Goal: Information Seeking & Learning: Learn about a topic

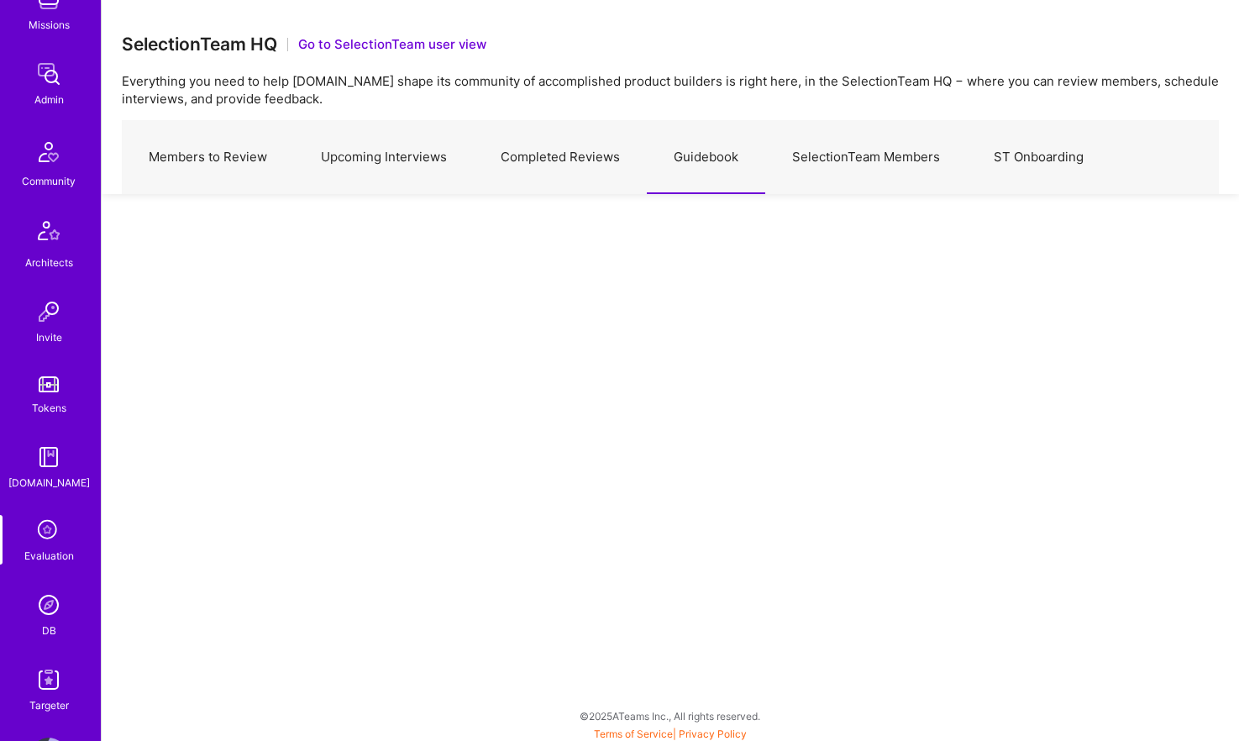
click at [44, 659] on div "1 Notifications Discovery Missions Admin Community Architects Invite Tokens [DO…" at bounding box center [50, 270] width 101 height 888
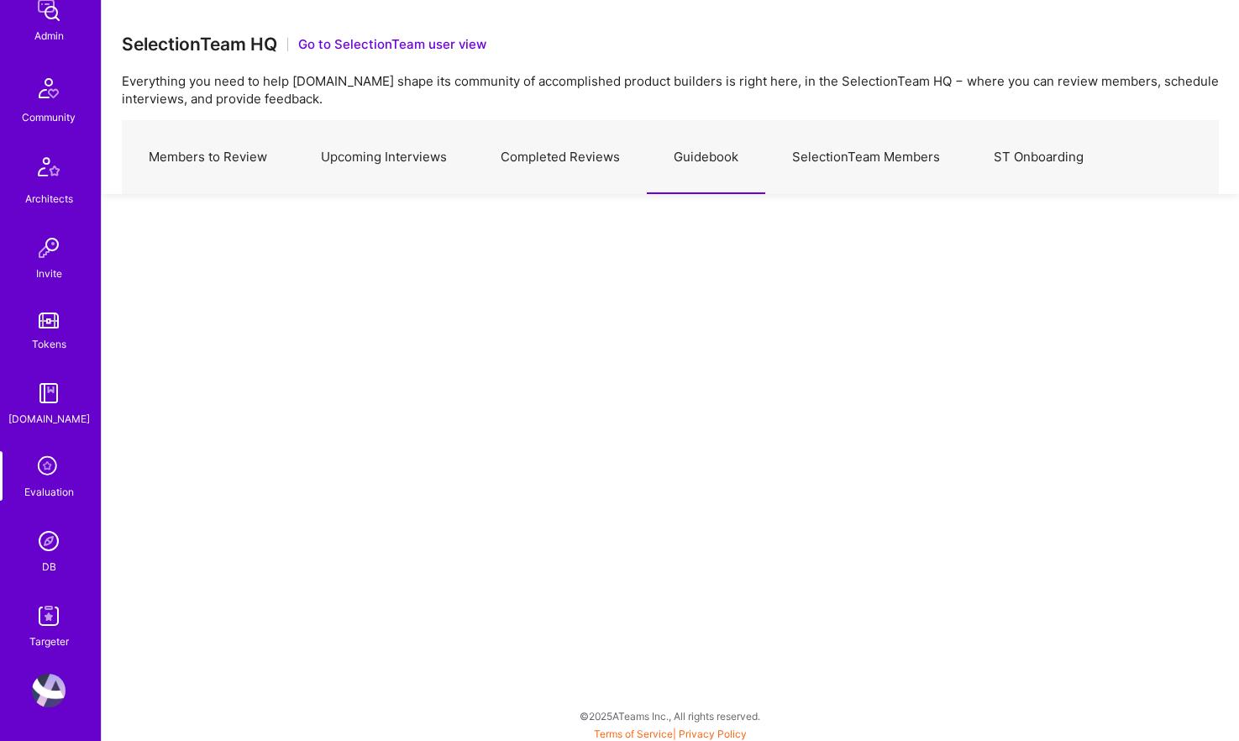
scroll to position [4, 0]
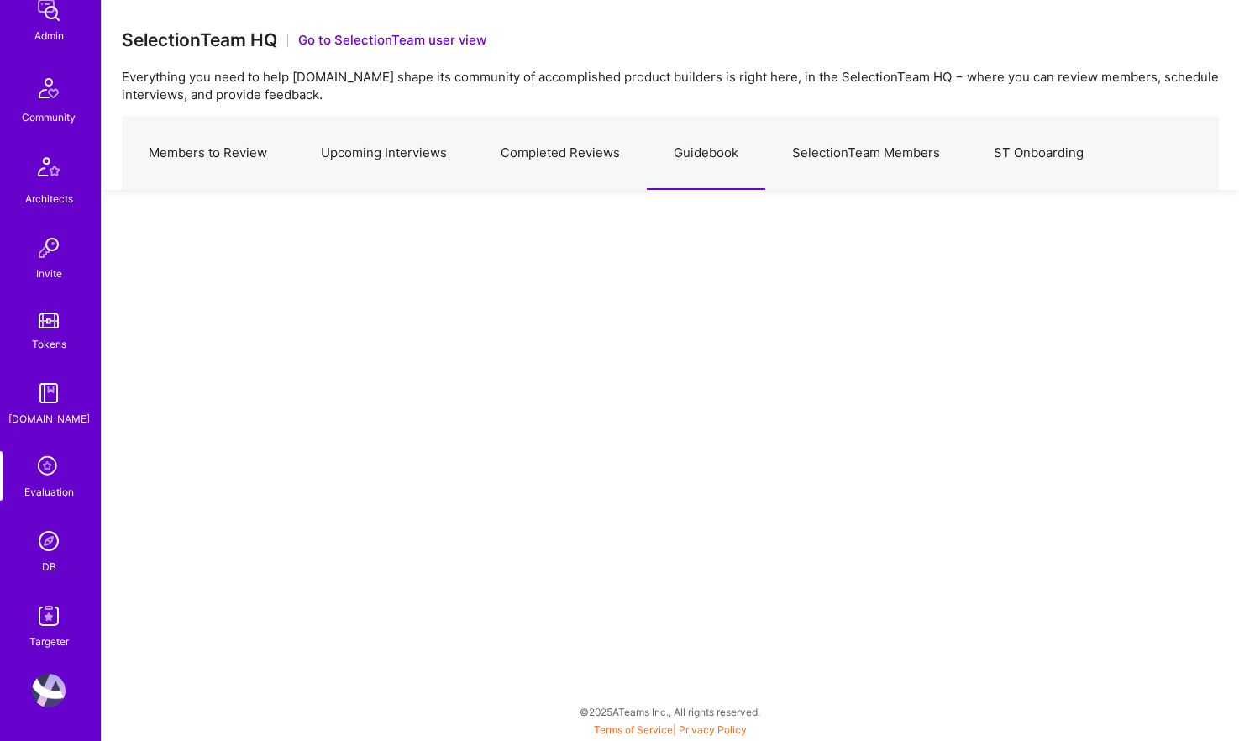
click at [42, 540] on img at bounding box center [49, 541] width 34 height 34
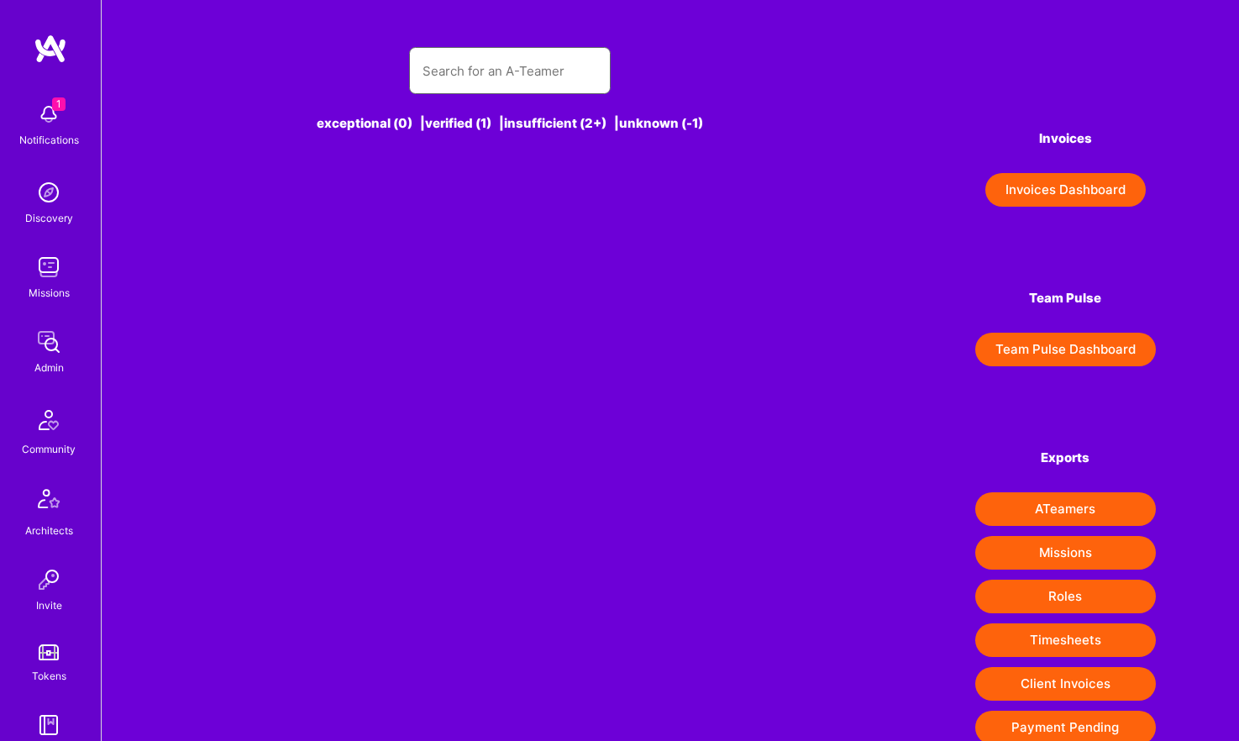
click at [552, 55] on input "text" at bounding box center [509, 71] width 175 height 43
paste input "[PERSON_NAME]"
type input "[PERSON_NAME]"
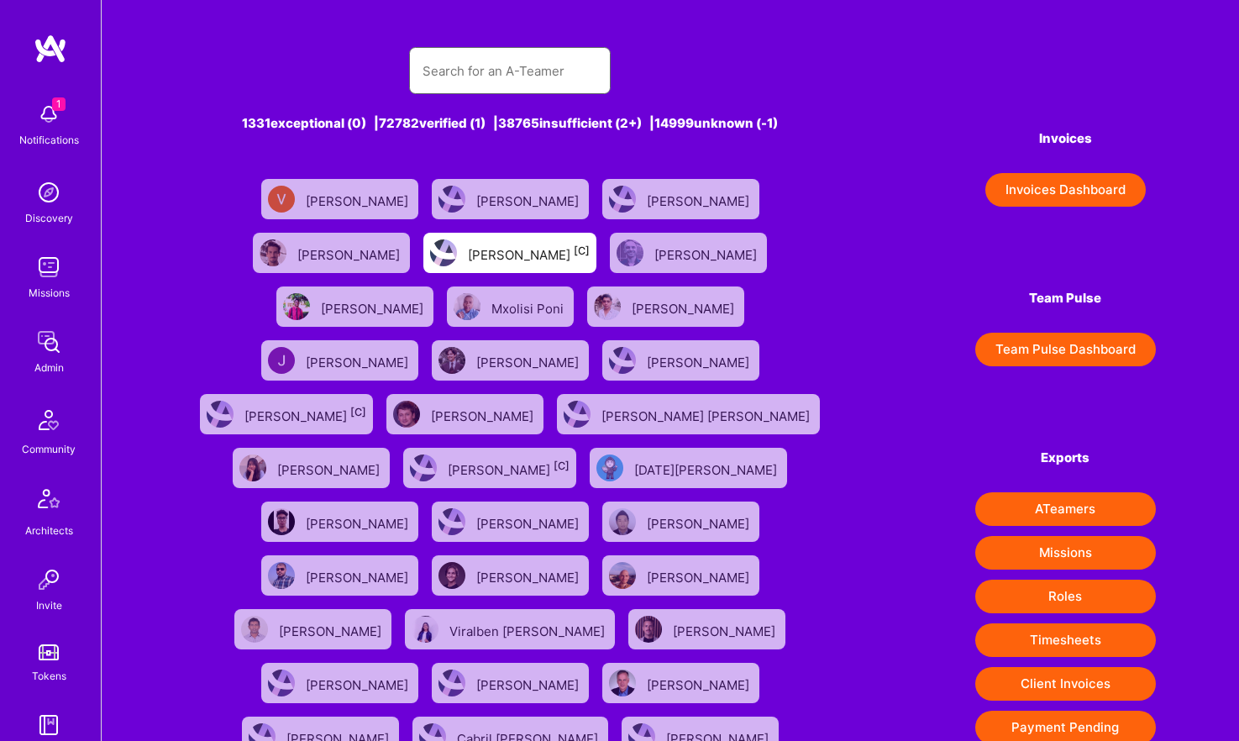
click at [533, 78] on input "text" at bounding box center [509, 71] width 175 height 43
paste input "[PERSON_NAME]"
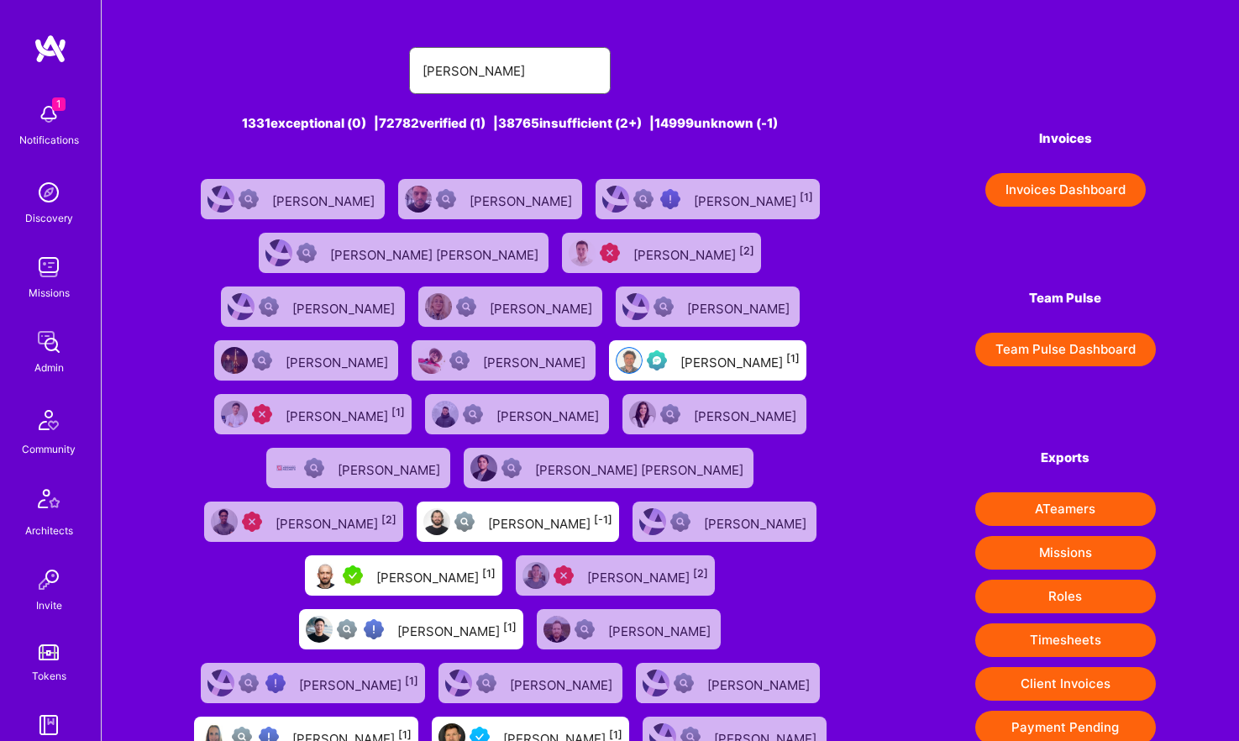
type input "[PERSON_NAME]"
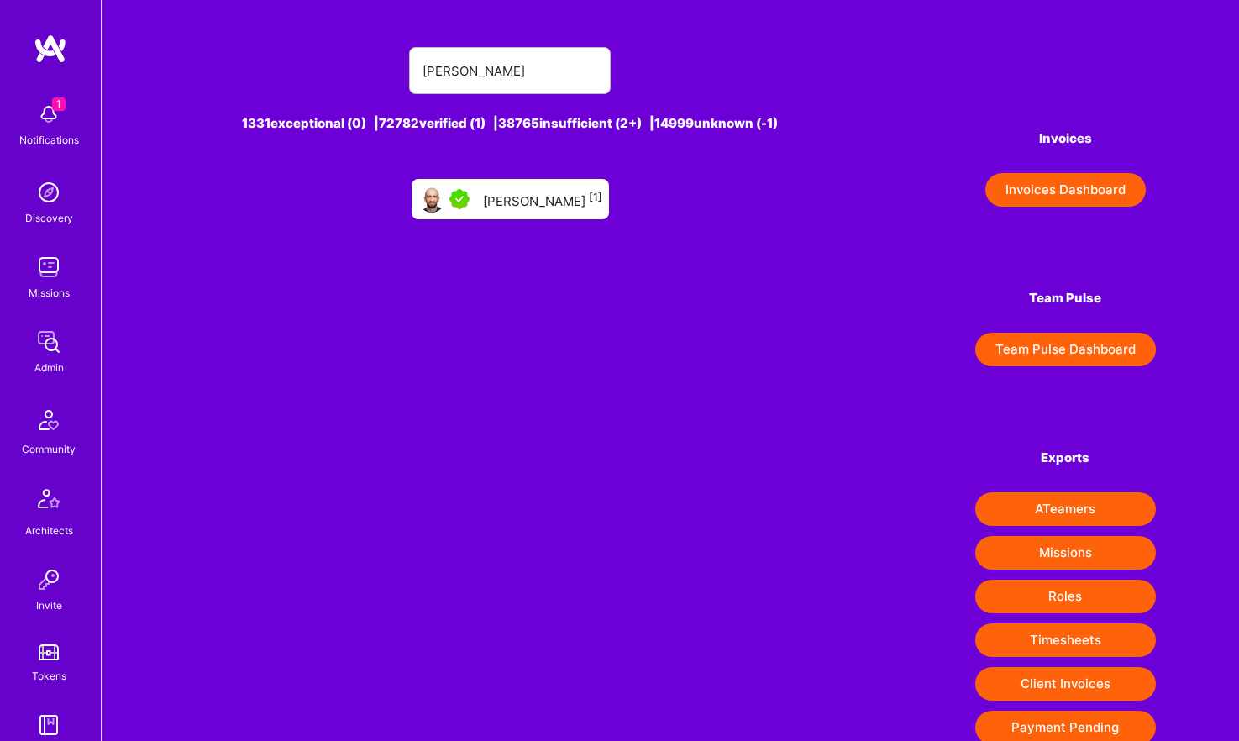
click at [537, 203] on div "[PERSON_NAME] [1]" at bounding box center [542, 199] width 119 height 22
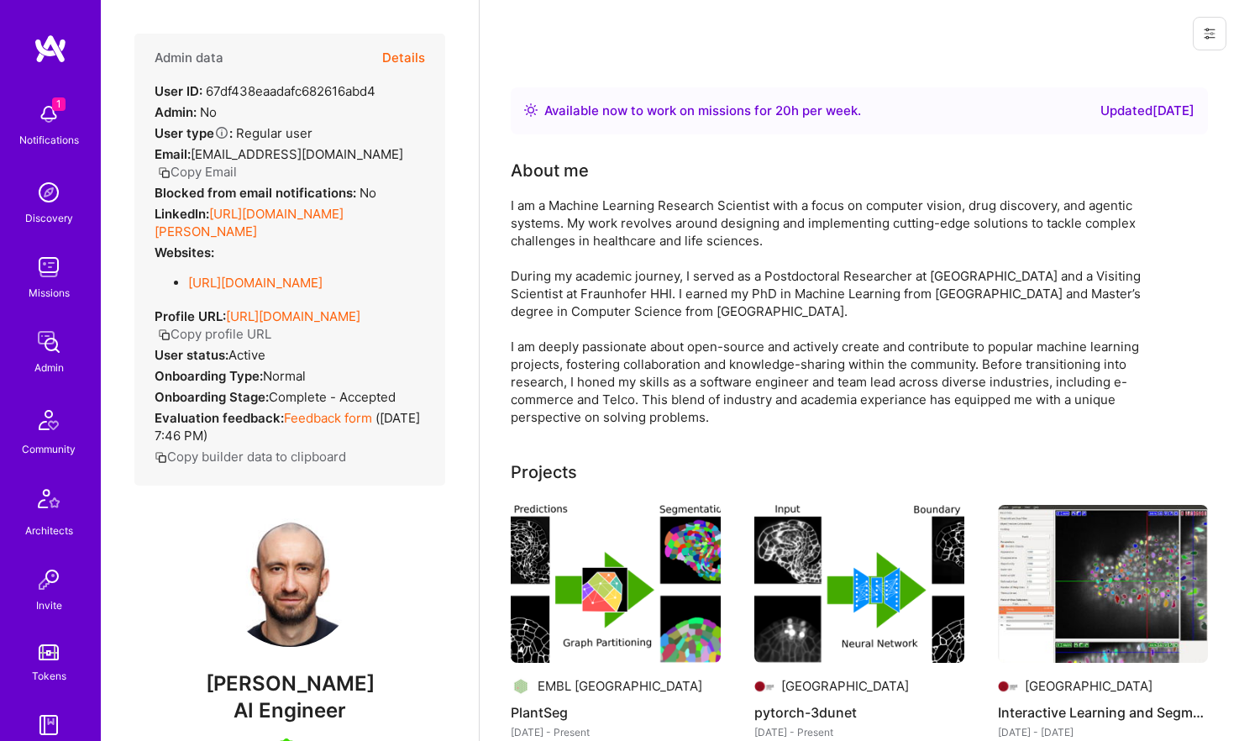
click at [417, 58] on button "Details" at bounding box center [403, 58] width 43 height 49
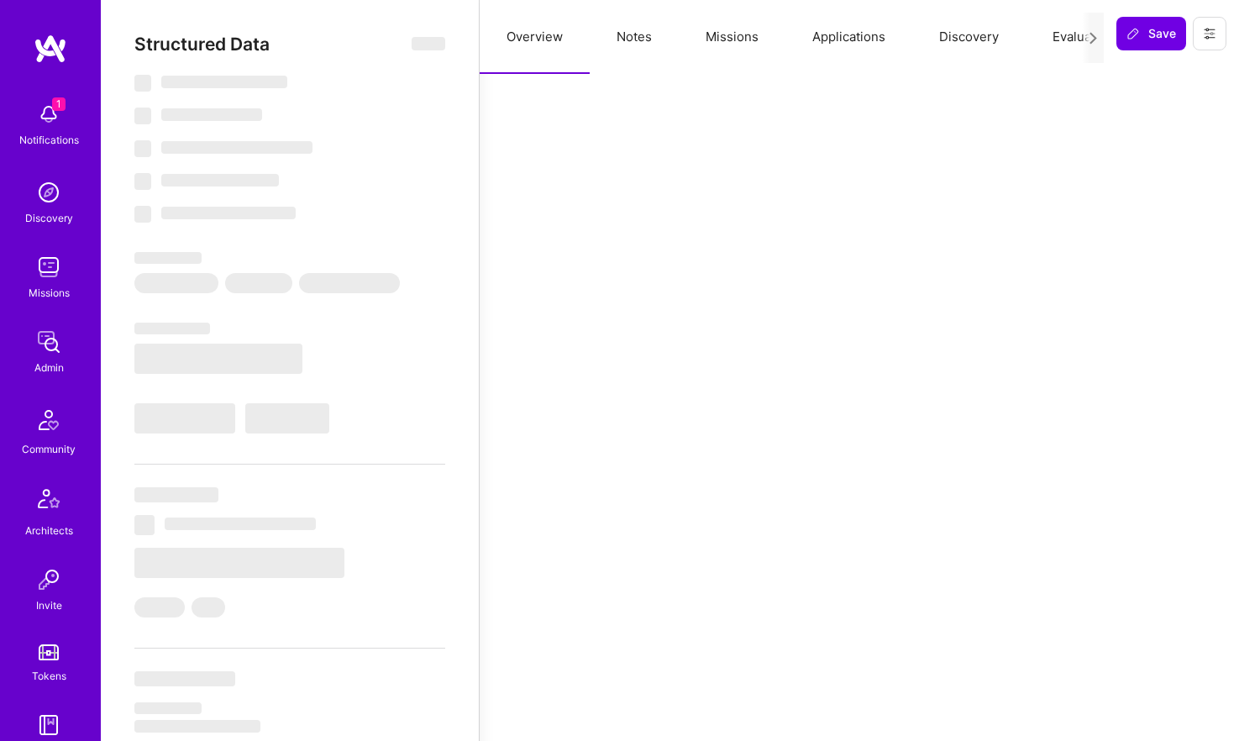
click at [656, 42] on button "Notes" at bounding box center [634, 37] width 89 height 74
select select "Right Now"
select select "5"
select select "7"
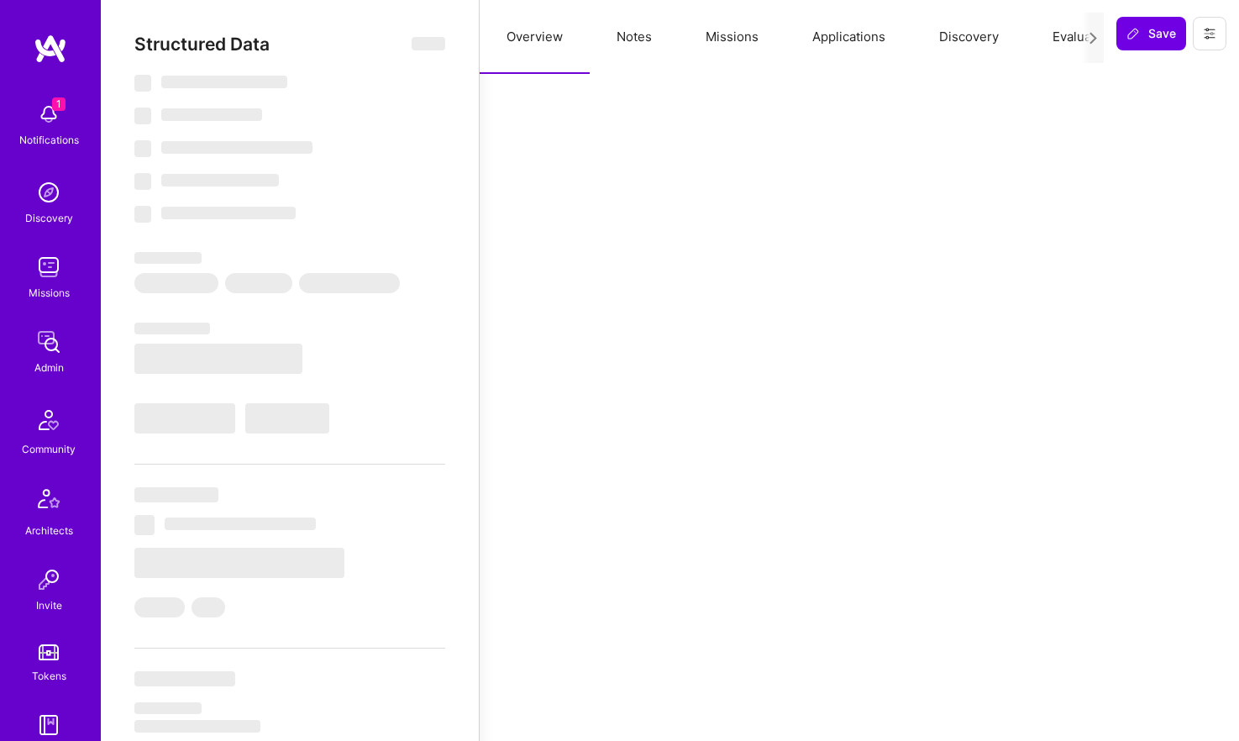
select select "6"
select select "DE"
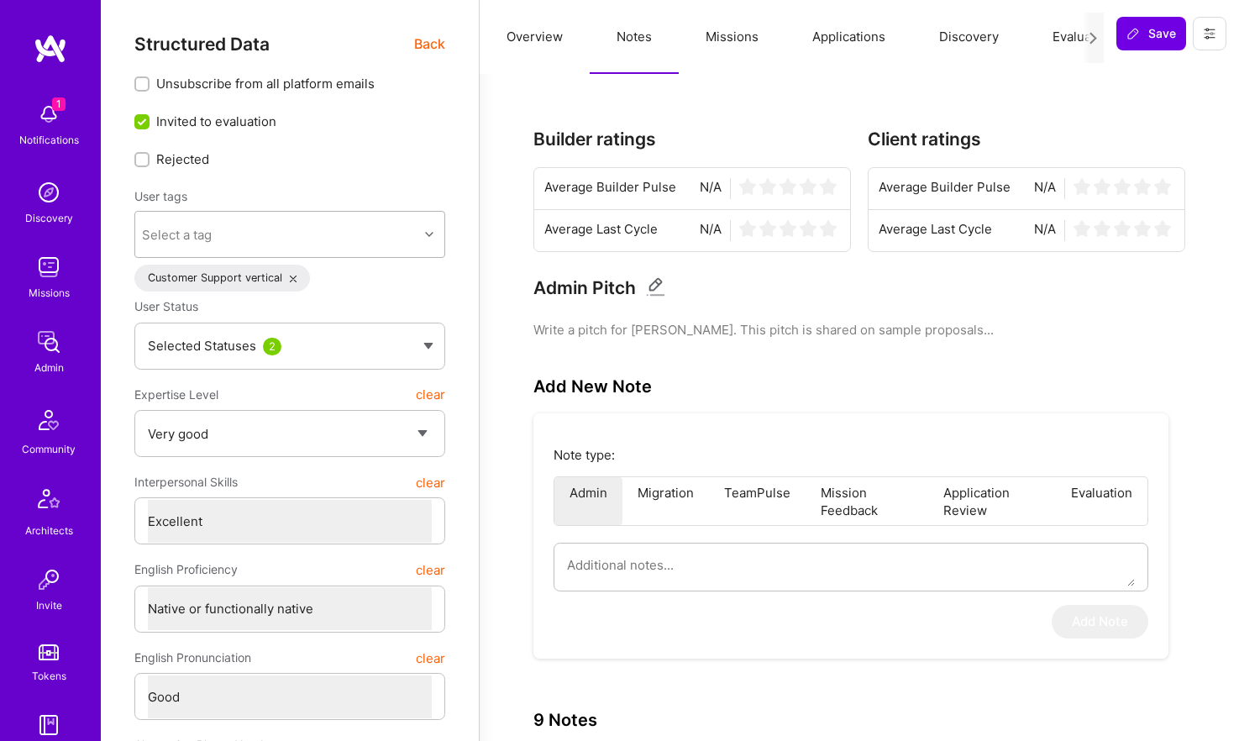
click at [324, 234] on div "Select a tag" at bounding box center [276, 235] width 283 height 34
click at [647, 555] on textarea at bounding box center [851, 564] width 568 height 43
paste textarea "This is a summary of the interview for the Healthcare Guild Circle, conducted b…"
type textarea "x"
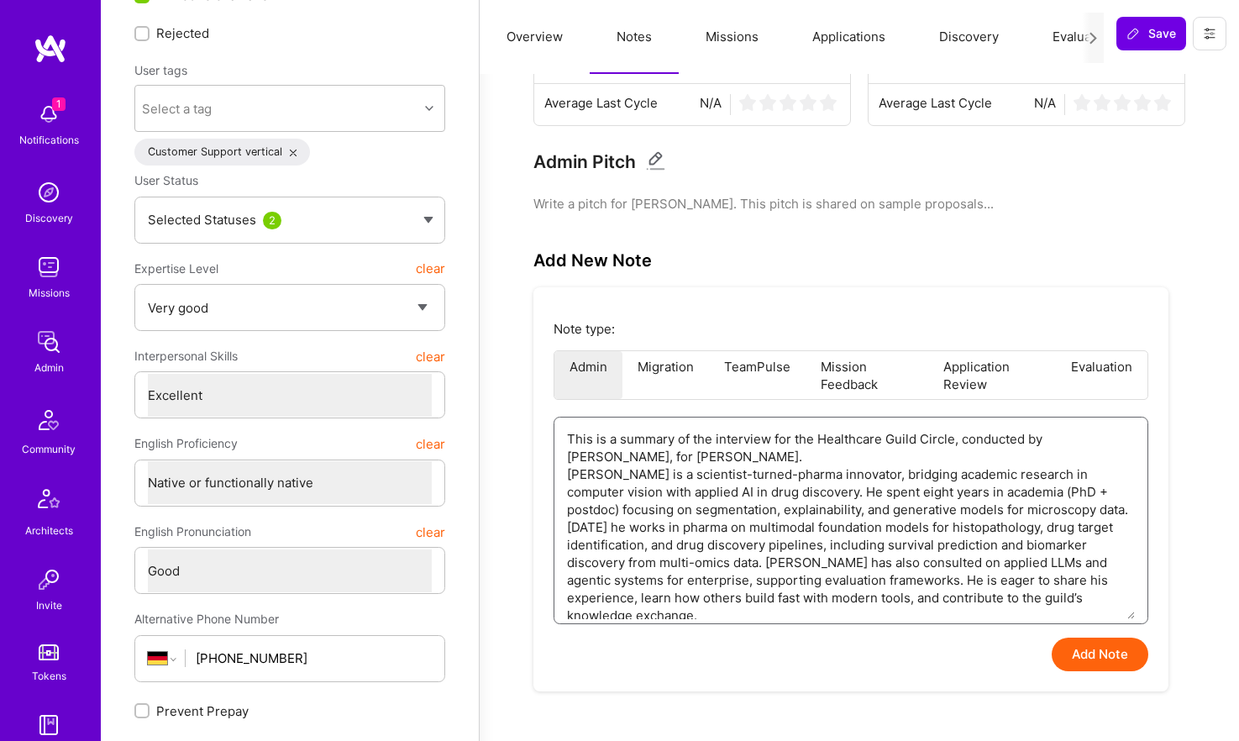
scroll to position [307, 0]
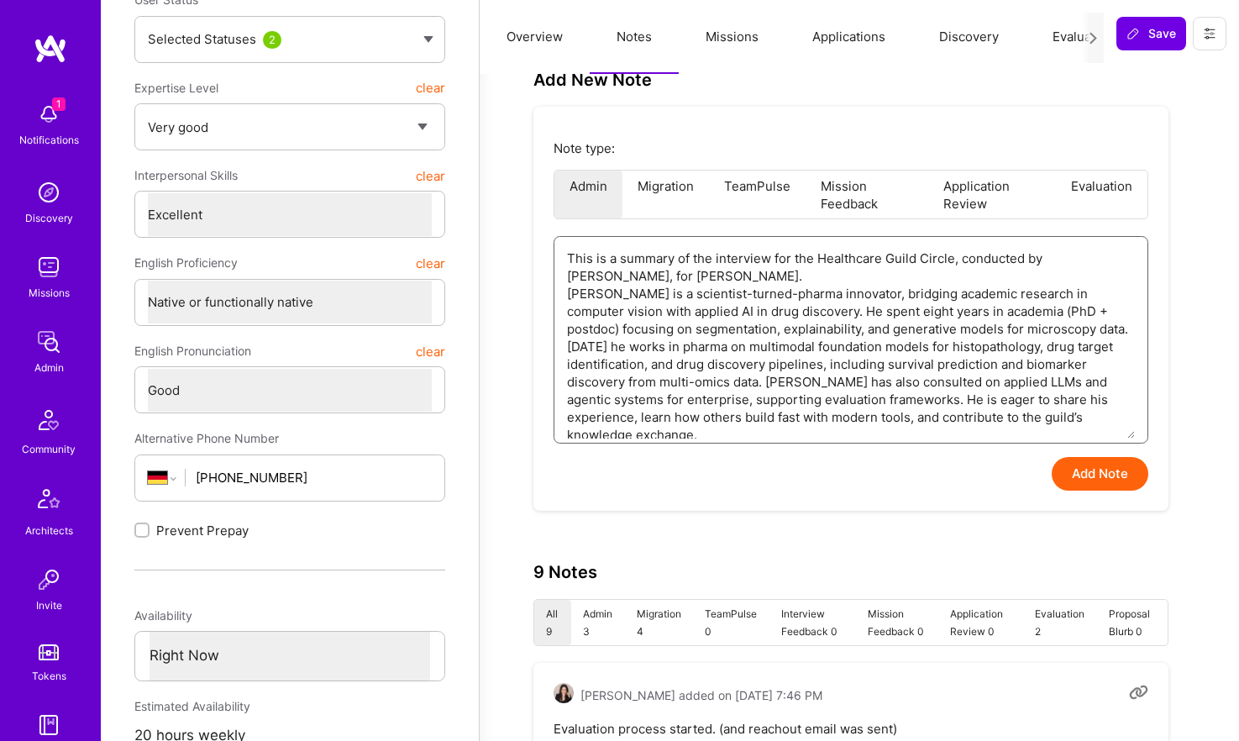
type textarea "This is a summary of the interview for the Healthcare Guild Circle, conducted b…"
click at [1099, 474] on button "Add Note" at bounding box center [1099, 474] width 97 height 34
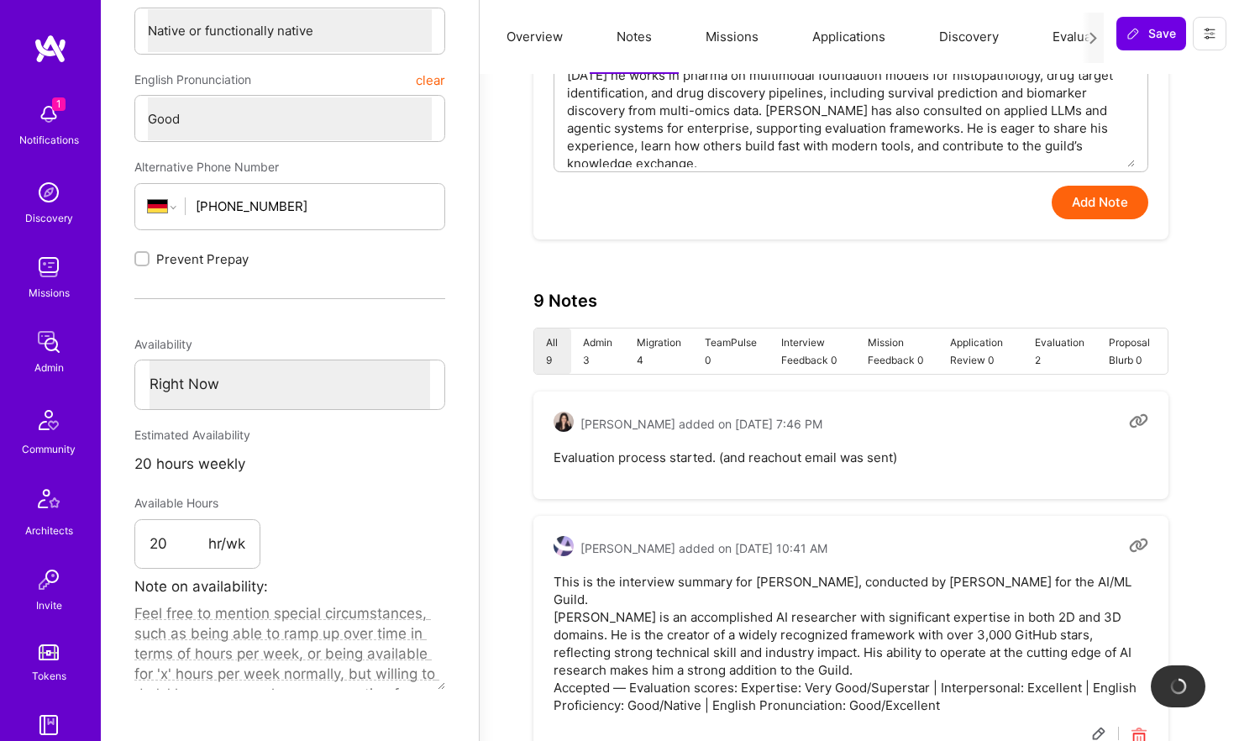
scroll to position [581, 0]
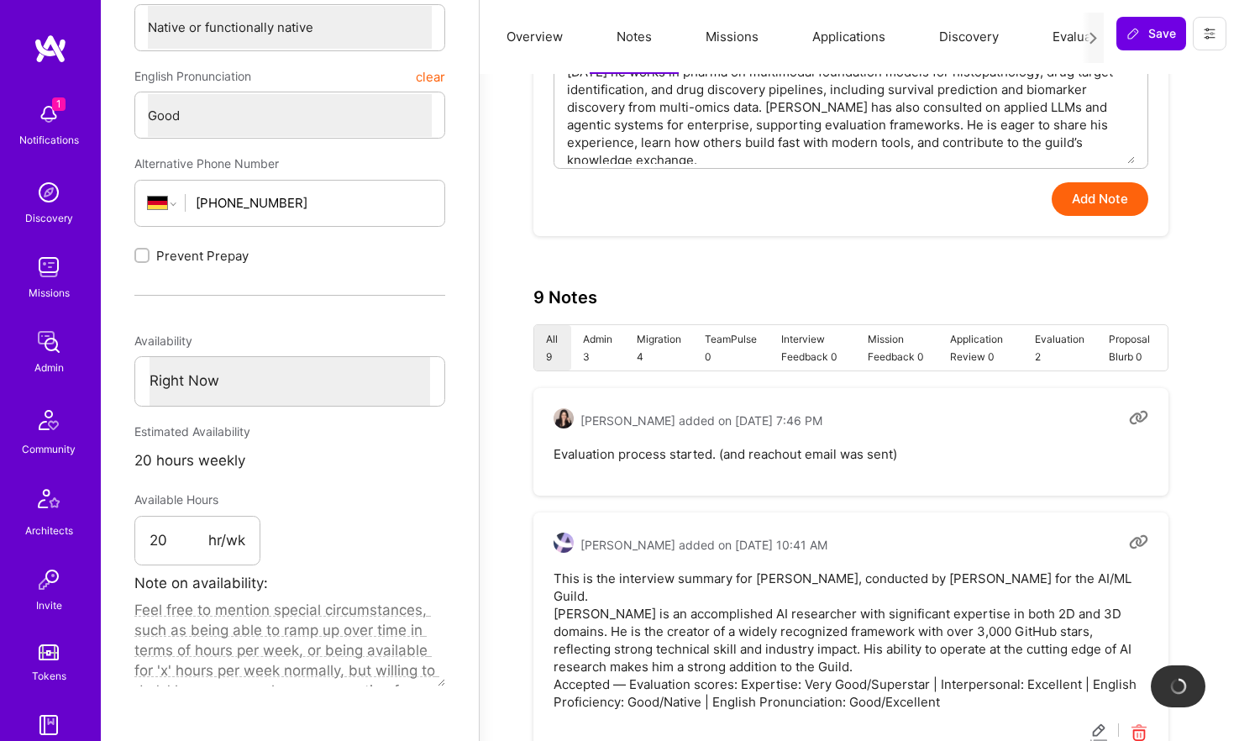
type textarea "x"
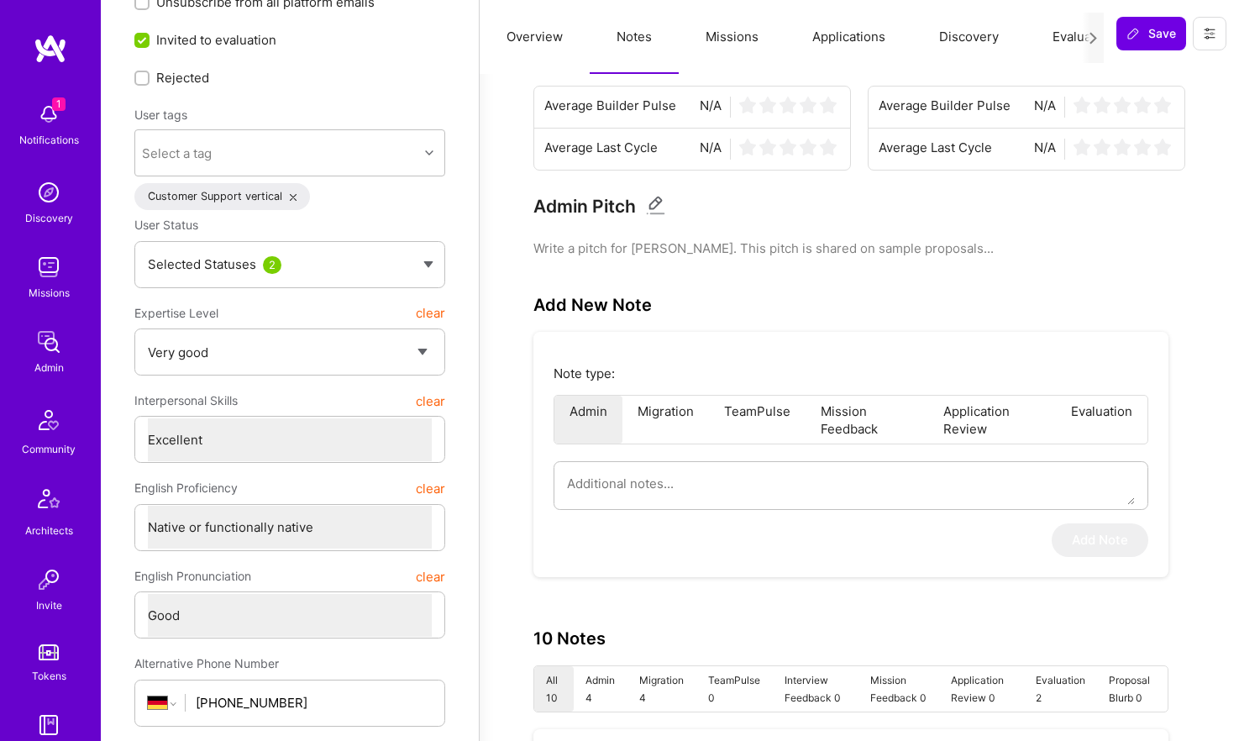
scroll to position [0, 0]
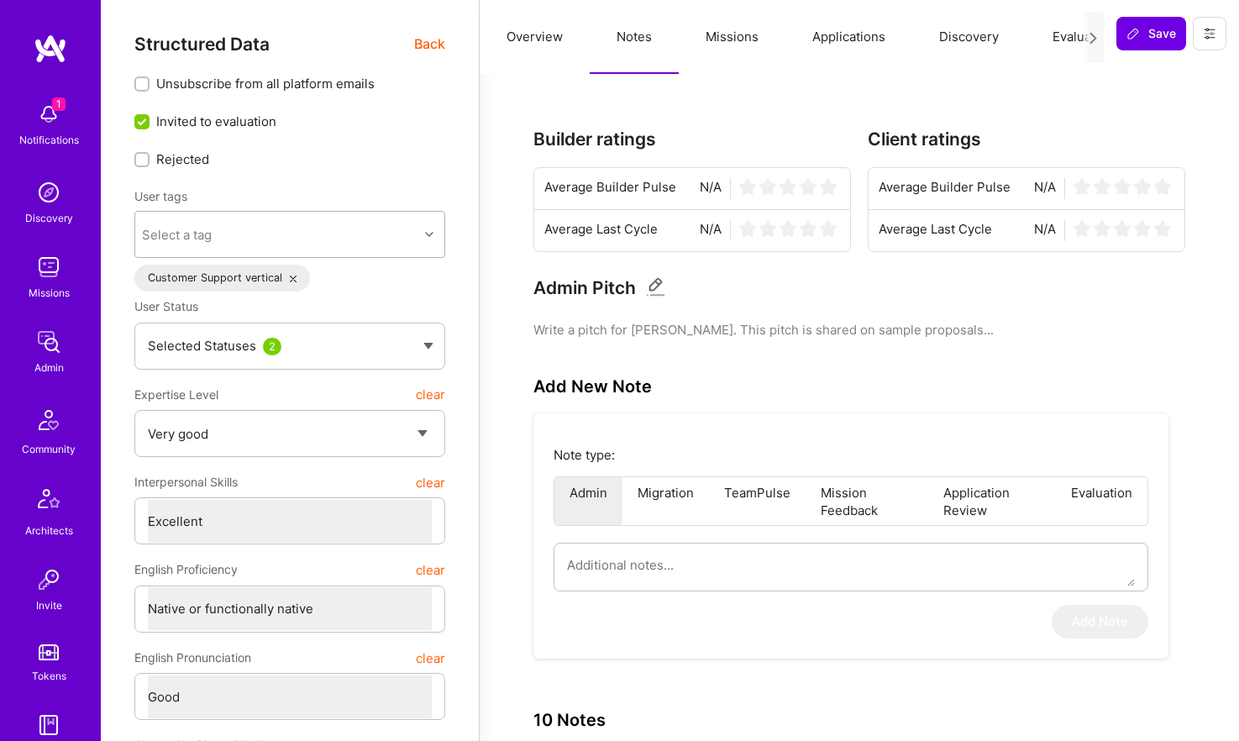
click at [306, 236] on div "Select a tag" at bounding box center [276, 235] width 283 height 34
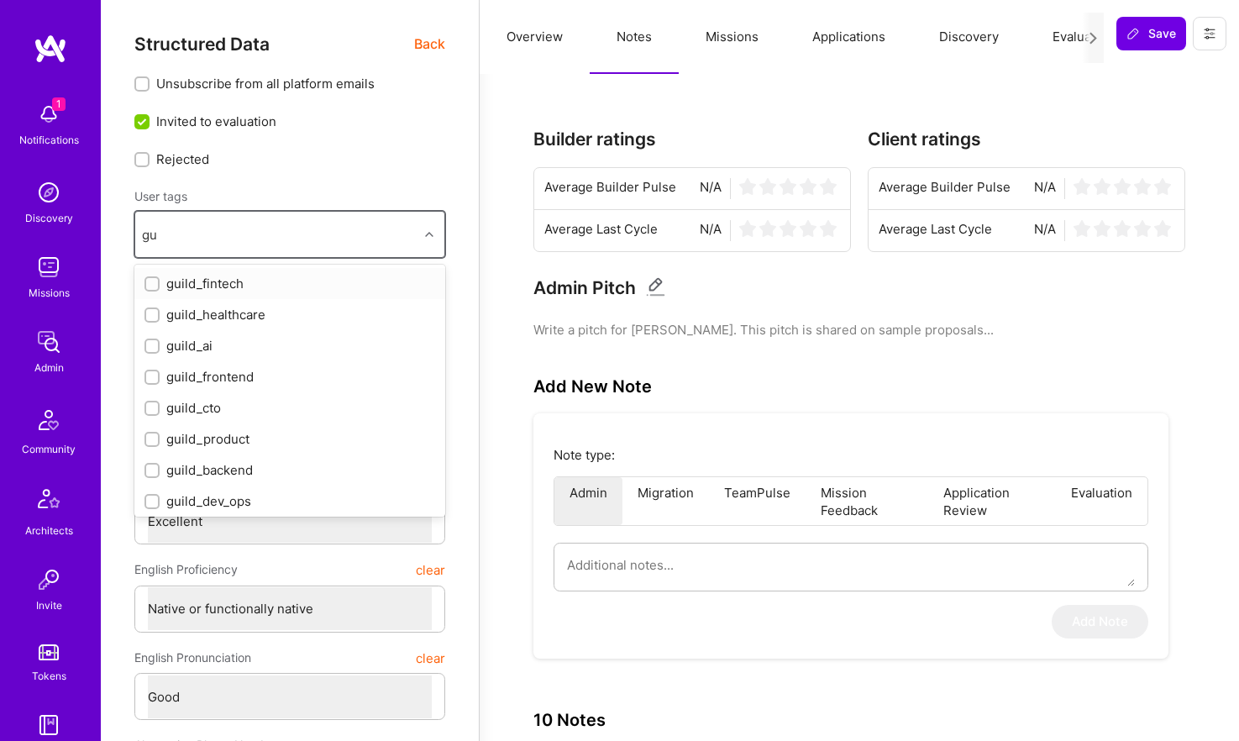
type input "gui"
click at [306, 236] on div "[PERSON_NAME]" at bounding box center [276, 235] width 283 height 34
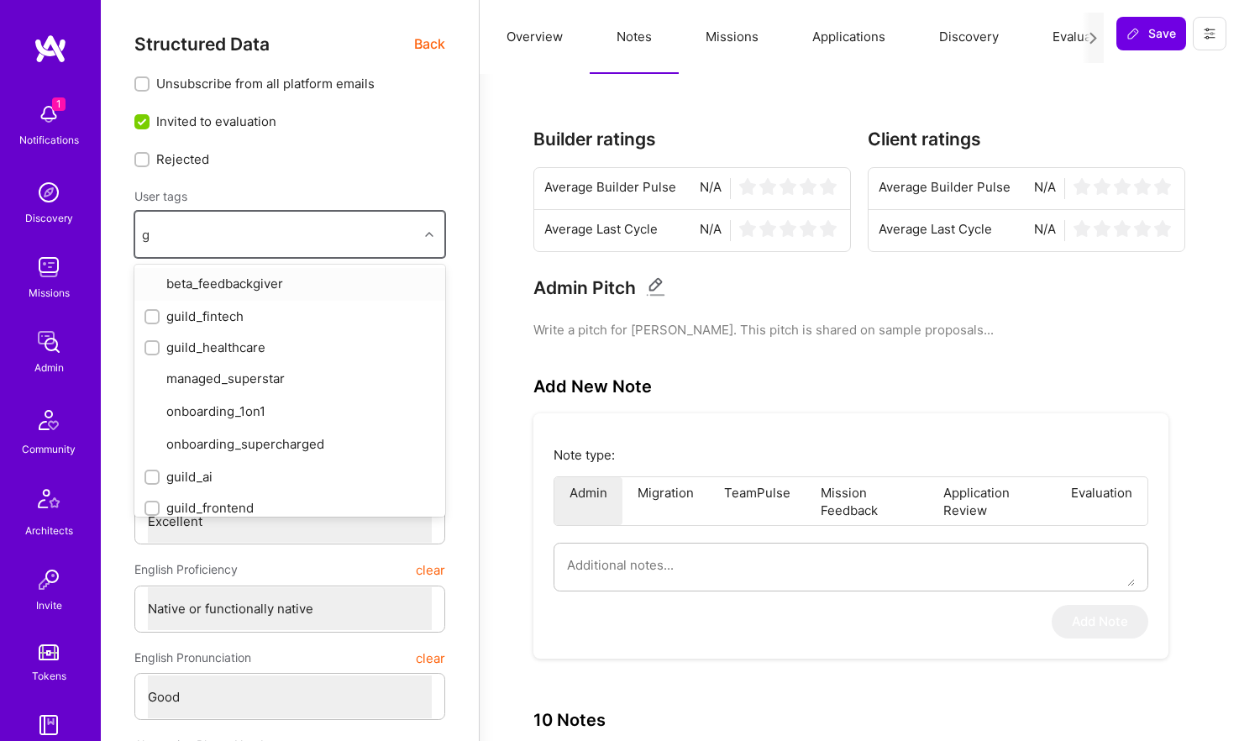
type input "gu"
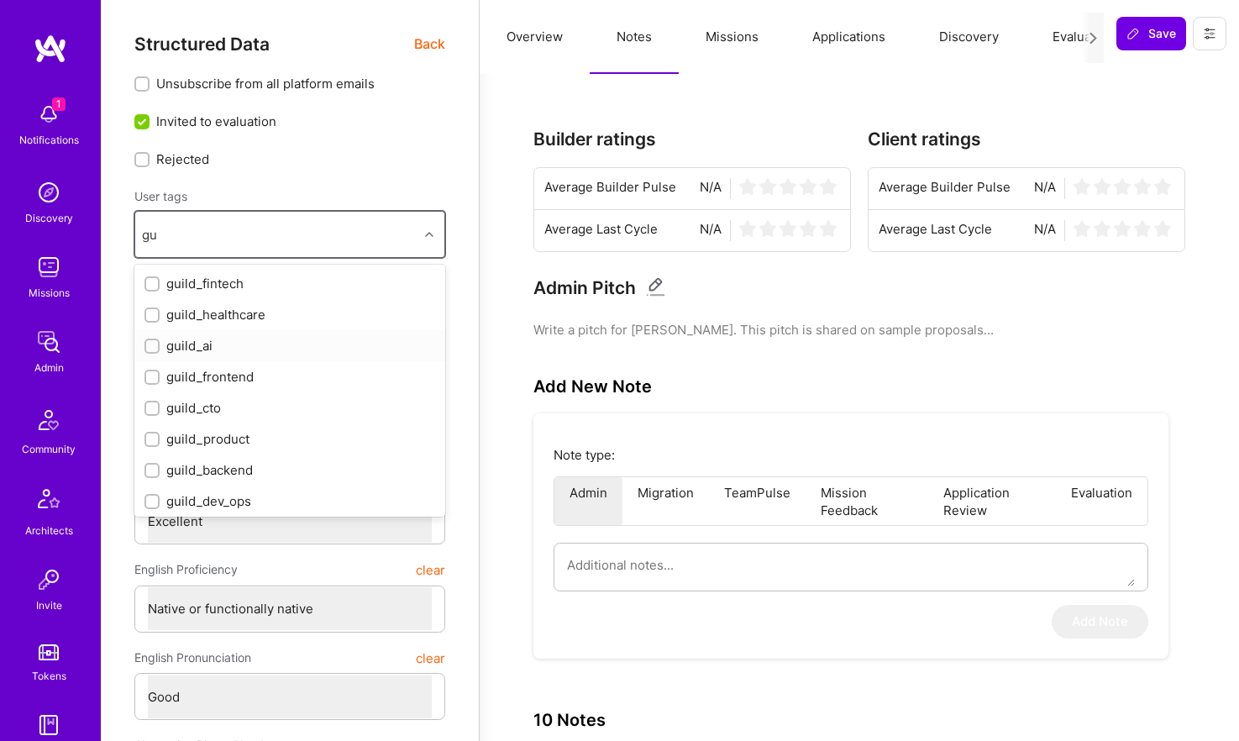
click at [188, 346] on div "guild_ai" at bounding box center [289, 346] width 291 height 18
checkbox input "true"
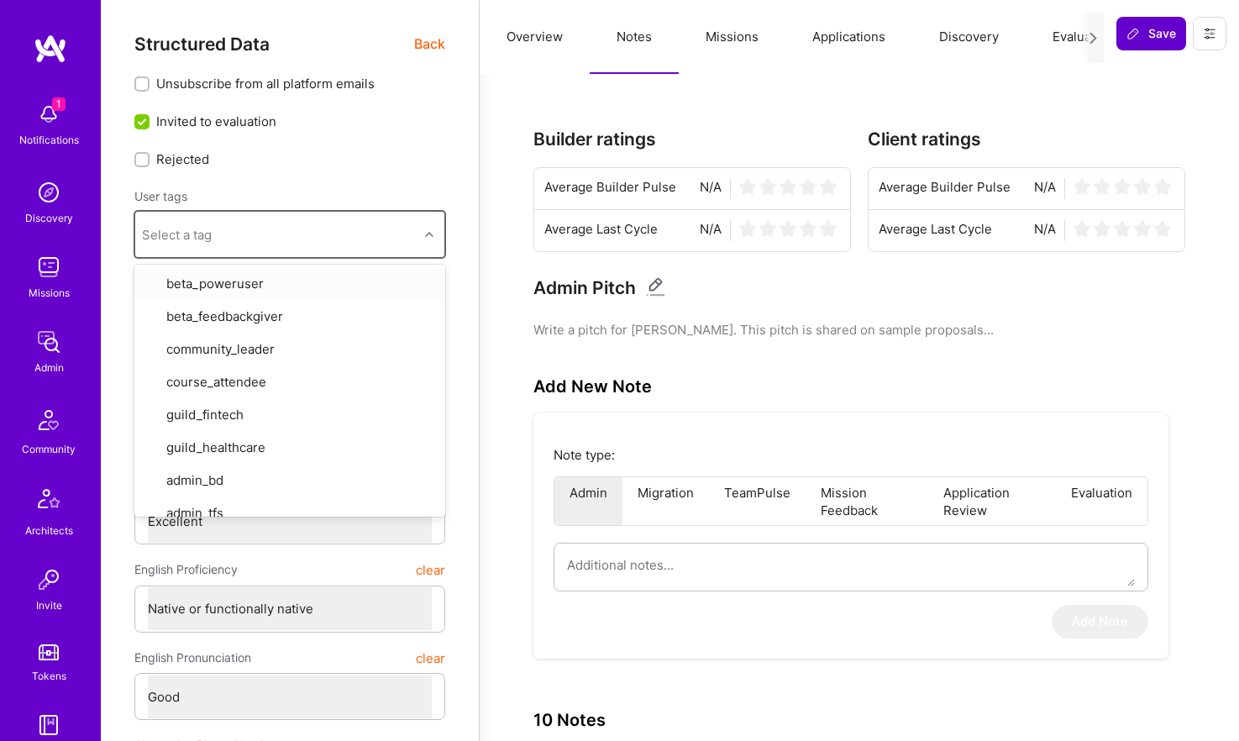
click at [1155, 25] on span "Save" at bounding box center [1151, 33] width 50 height 17
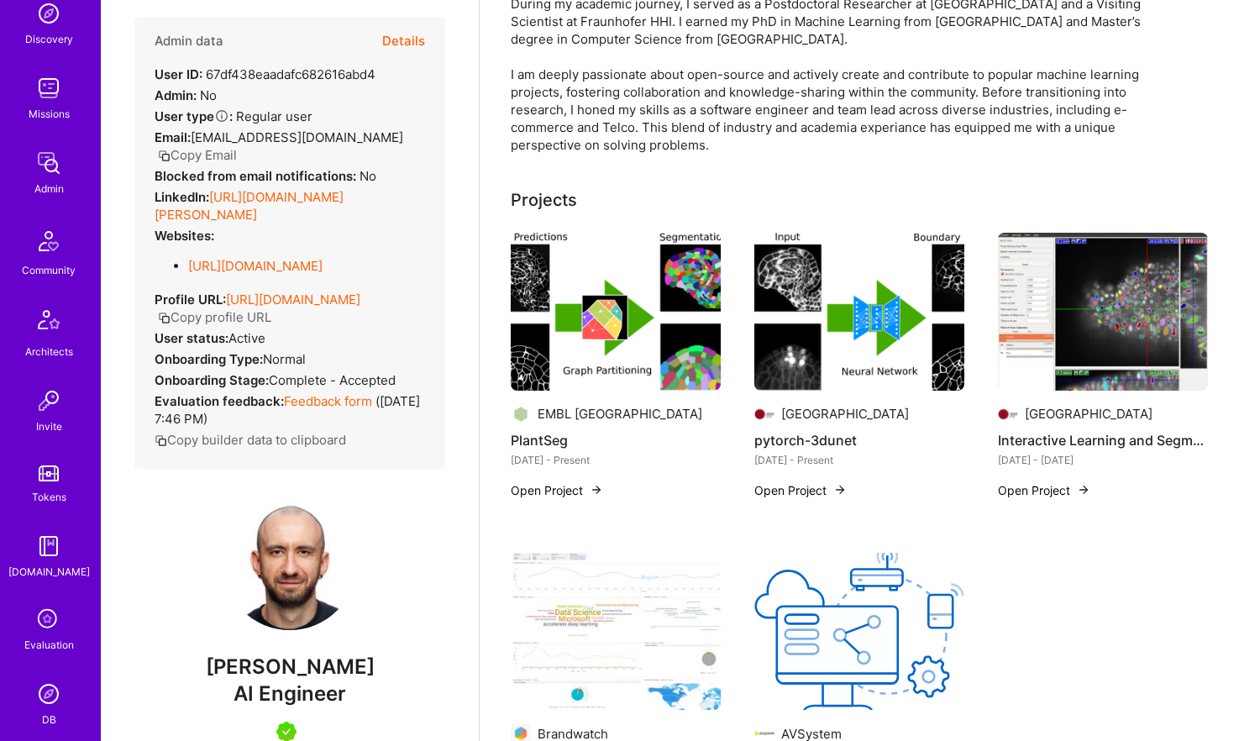
scroll to position [332, 0]
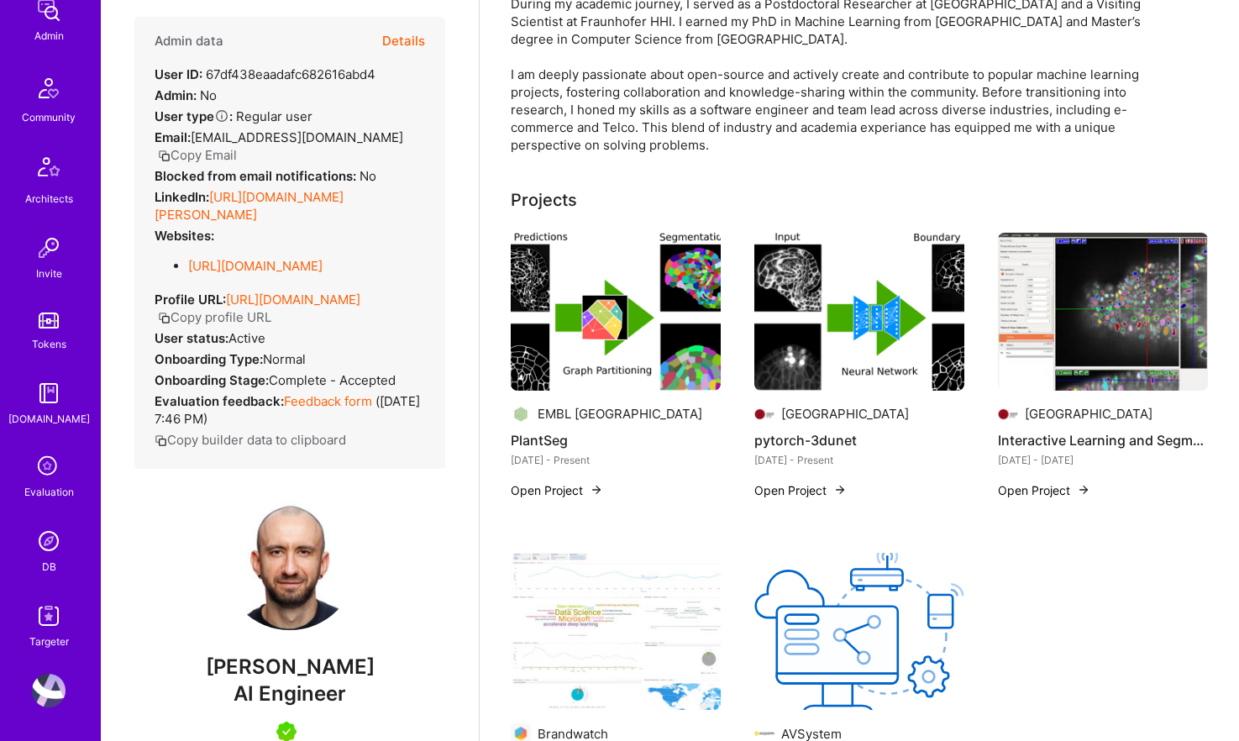
click at [270, 668] on span "[PERSON_NAME]" at bounding box center [289, 666] width 311 height 25
copy span "[PERSON_NAME]"
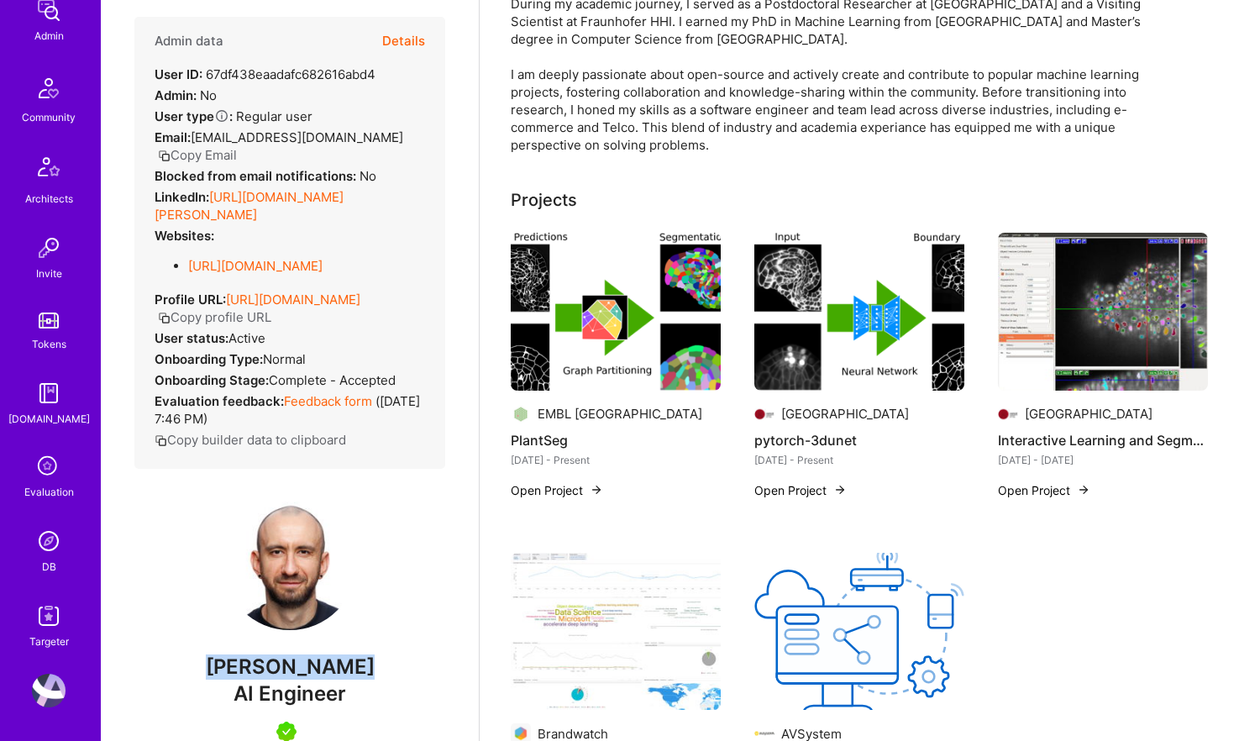
scroll to position [0, 0]
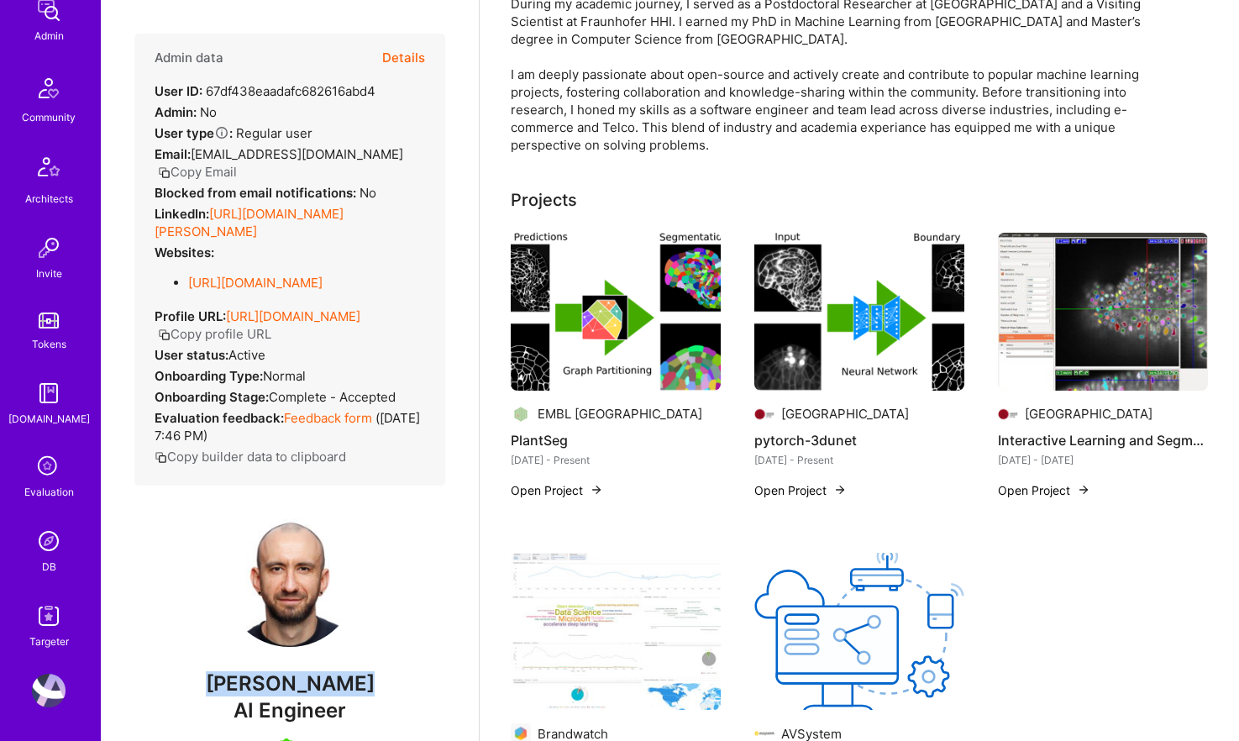
click at [237, 163] on button "Copy Email" at bounding box center [197, 172] width 79 height 18
click at [291, 710] on span "AI Engineer" at bounding box center [289, 710] width 113 height 24
copy span "AI Engineer"
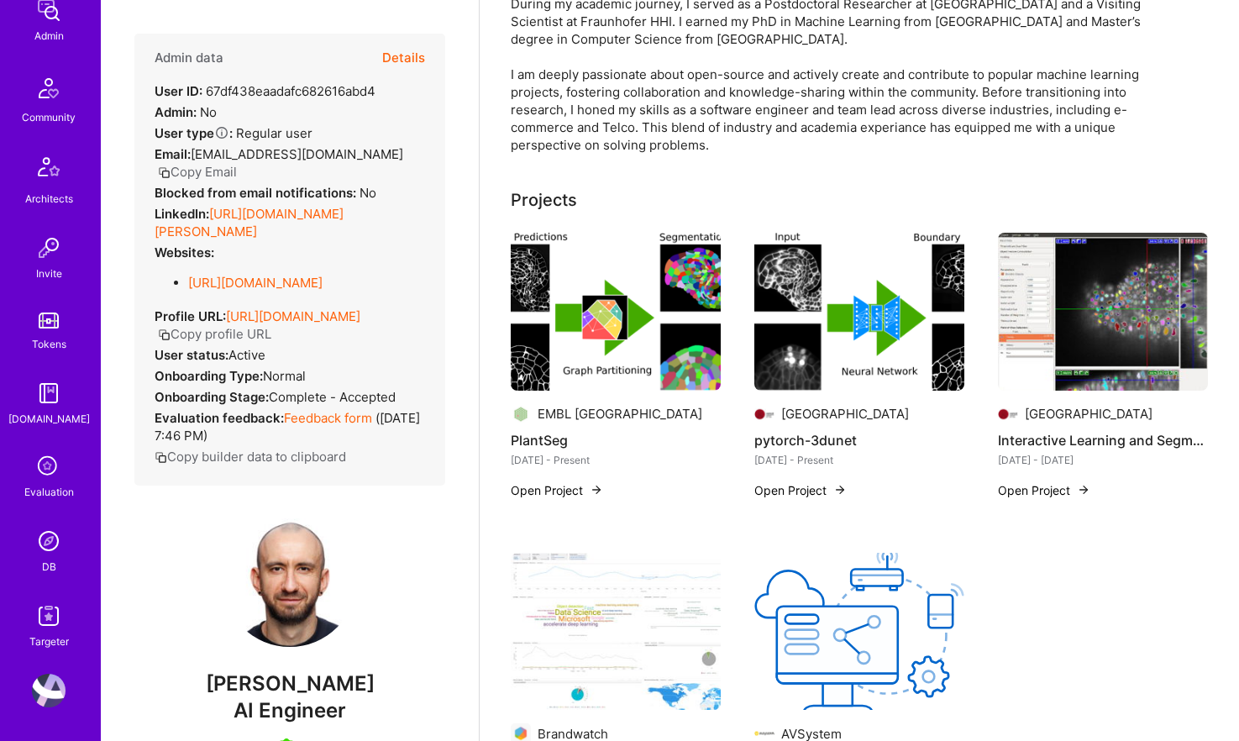
click at [306, 675] on span "[PERSON_NAME]" at bounding box center [289, 683] width 311 height 25
copy span "[PERSON_NAME]"
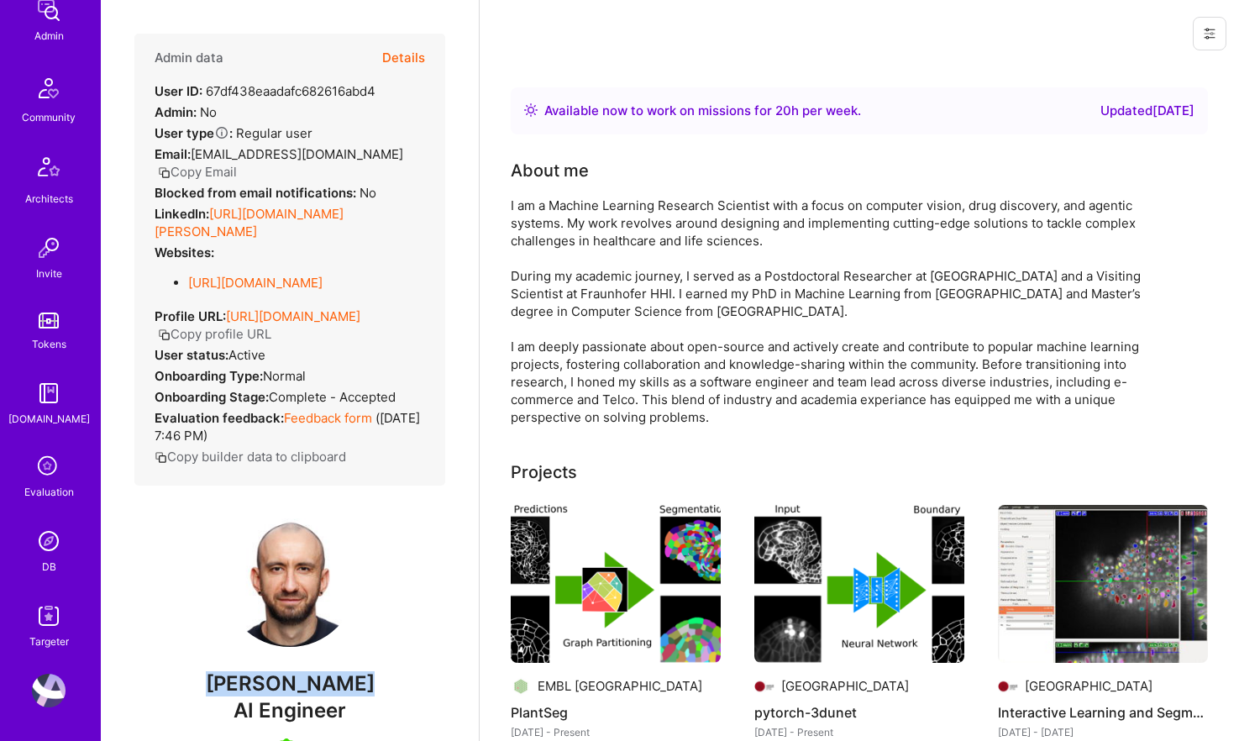
drag, startPoint x: 506, startPoint y: 206, endPoint x: 742, endPoint y: 416, distance: 315.9
copy div "I am a Machine Learning Research Scientist with a focus on computer vision, dru…"
click at [42, 530] on img at bounding box center [49, 541] width 34 height 34
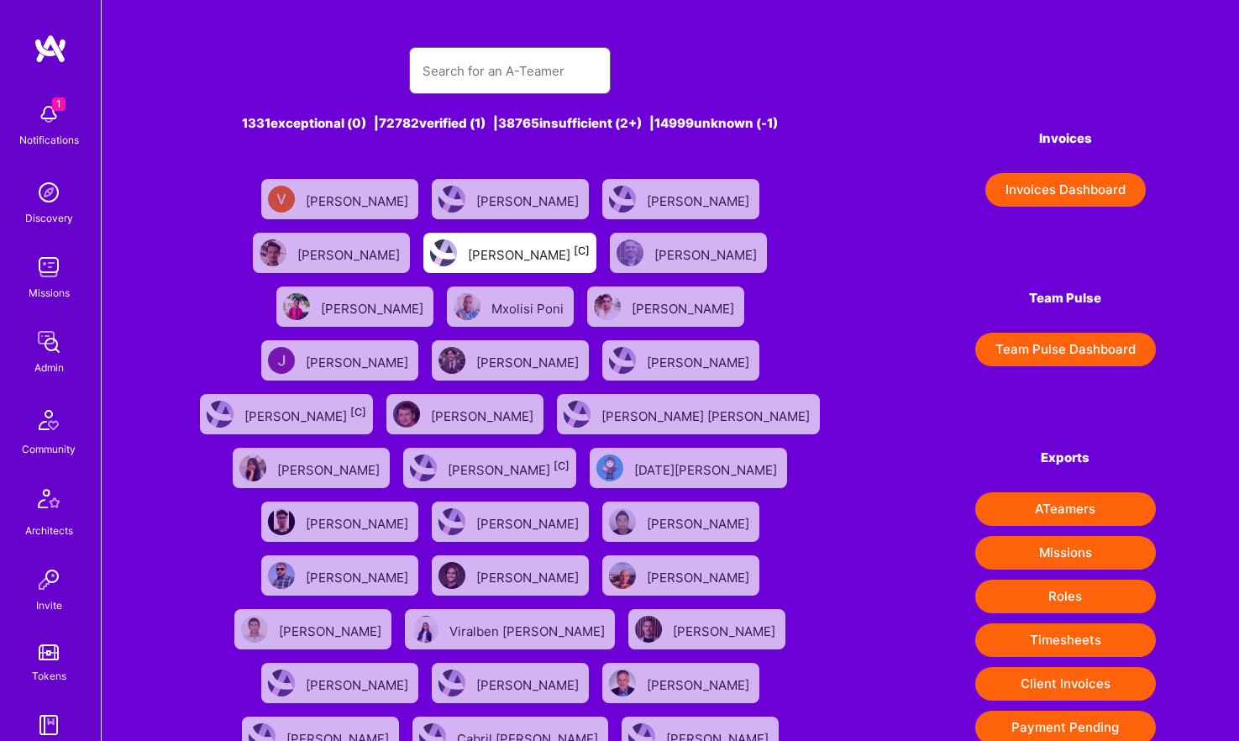
click at [468, 66] on input "text" at bounding box center [509, 71] width 175 height 43
paste input "[PERSON_NAME]."
type input "[PERSON_NAME]."
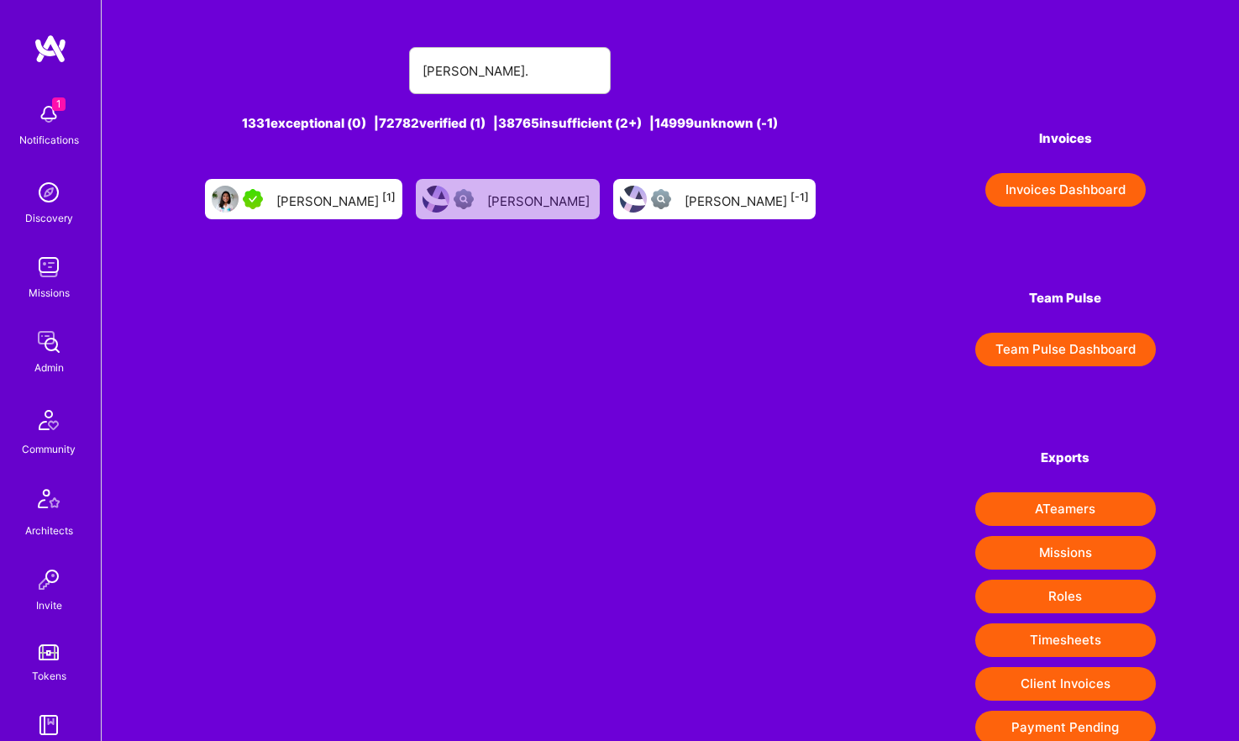
click at [363, 205] on div "[PERSON_NAME] [1]" at bounding box center [335, 199] width 119 height 22
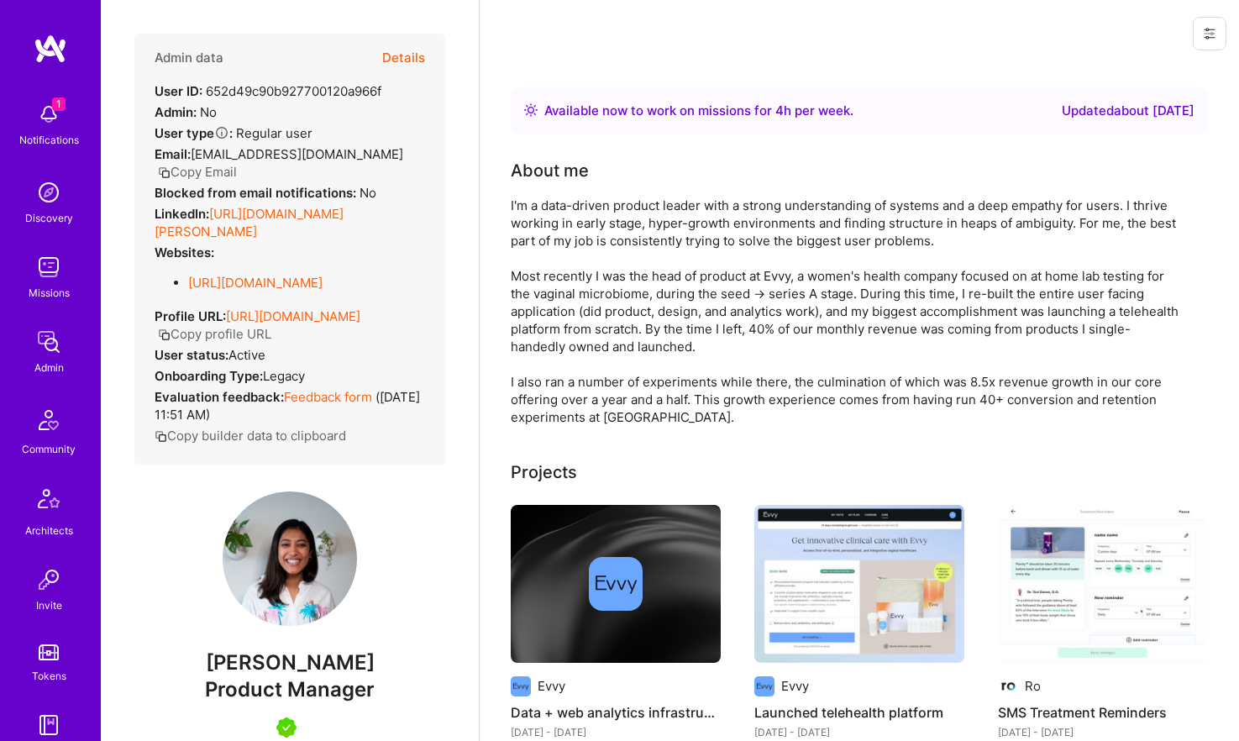
click at [286, 664] on span "[PERSON_NAME]" at bounding box center [289, 662] width 311 height 25
copy span "[PERSON_NAME]"
click at [237, 163] on button "Copy Email" at bounding box center [197, 172] width 79 height 18
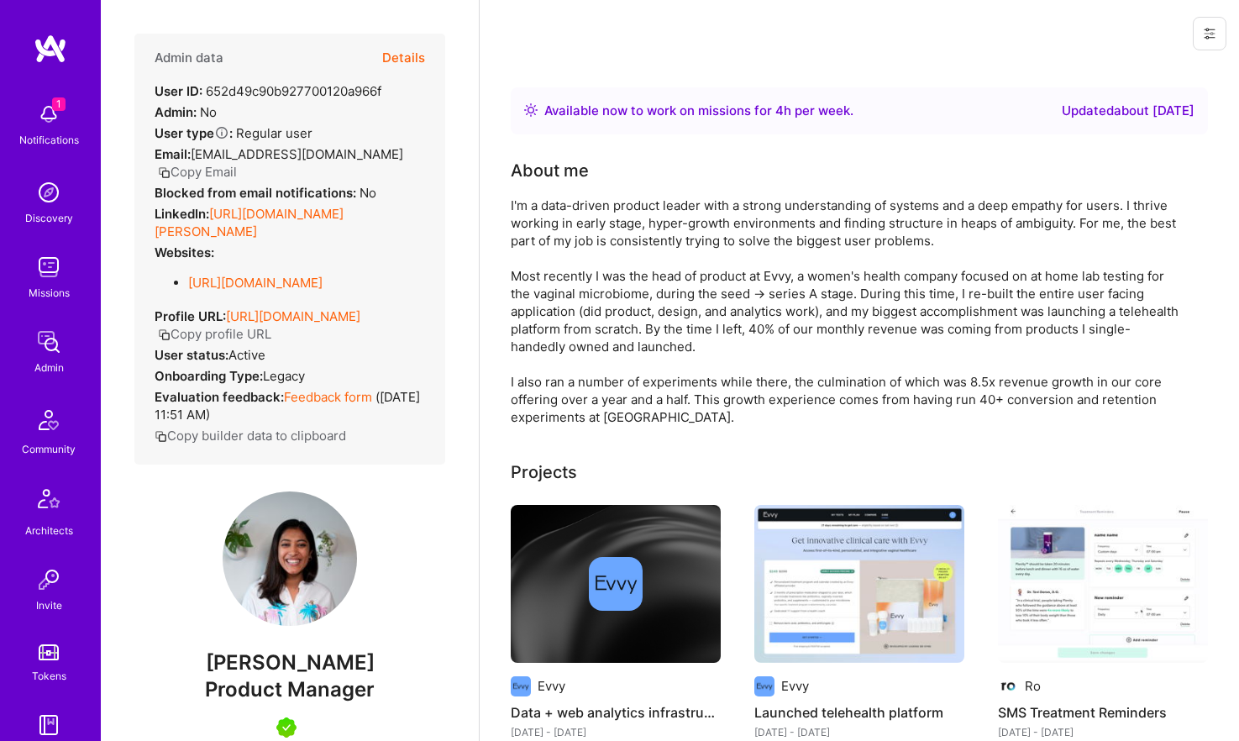
click at [342, 689] on span "Product Manager" at bounding box center [290, 689] width 170 height 24
copy span "Product Manager"
click at [419, 54] on button "Details" at bounding box center [403, 58] width 43 height 49
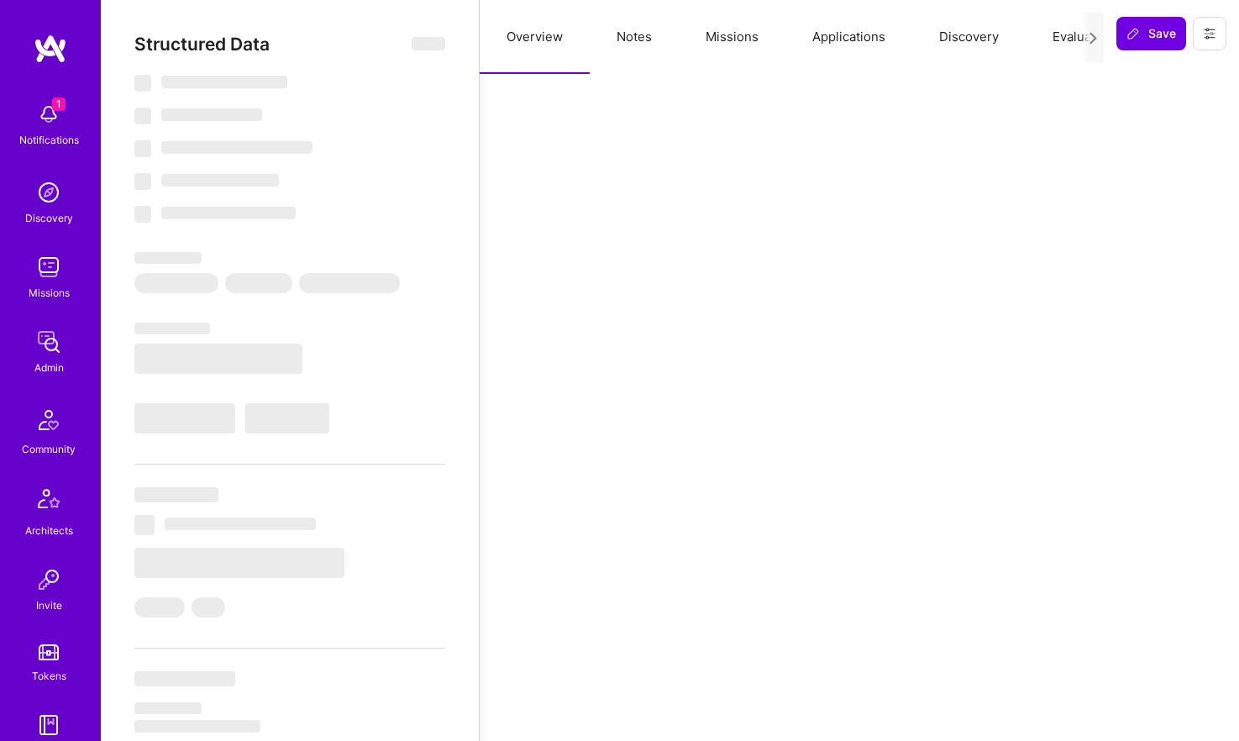
type textarea "x"
select select "Right Now"
select select "5"
select select "7"
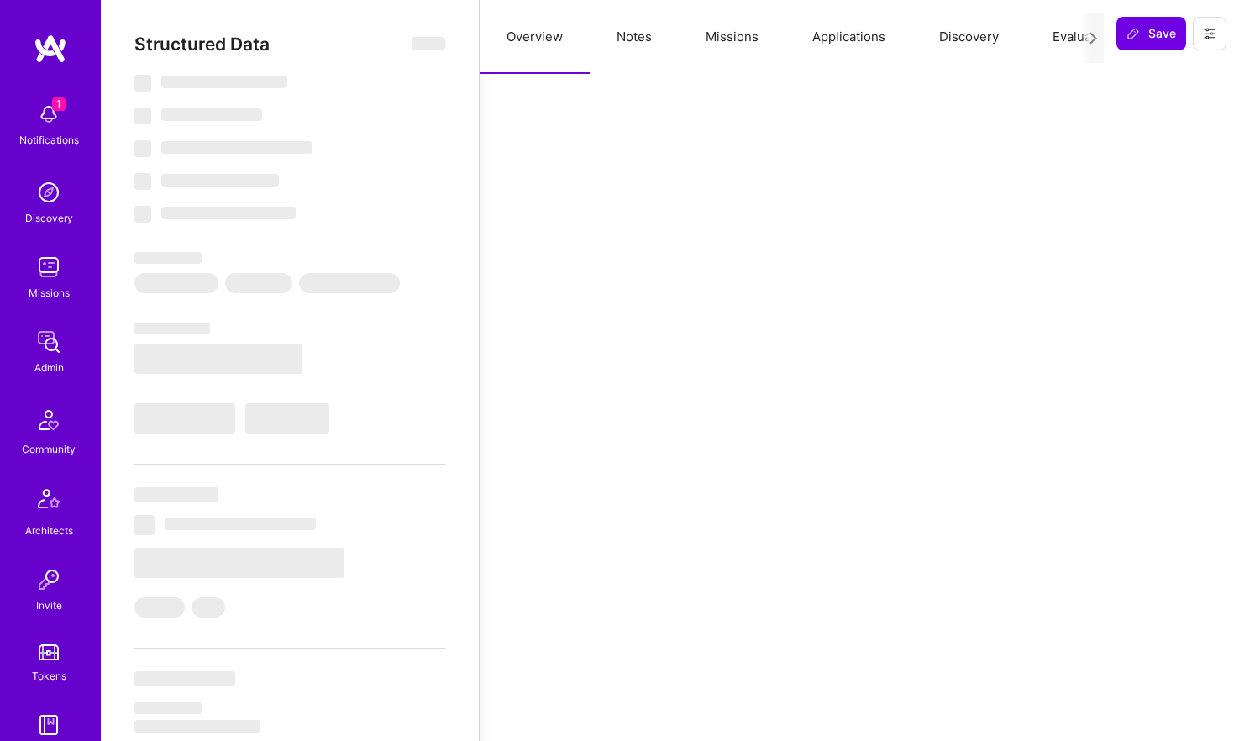
select select "7"
select select "US"
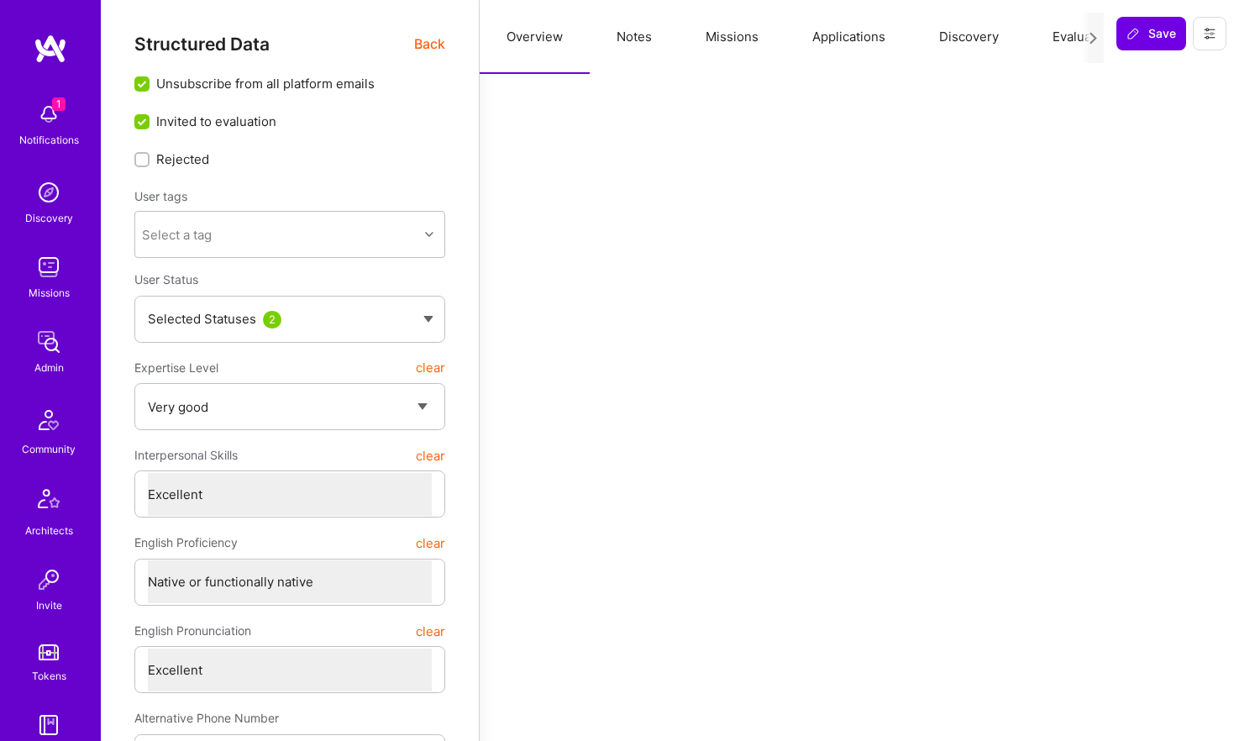
click at [642, 50] on button "Notes" at bounding box center [634, 37] width 89 height 74
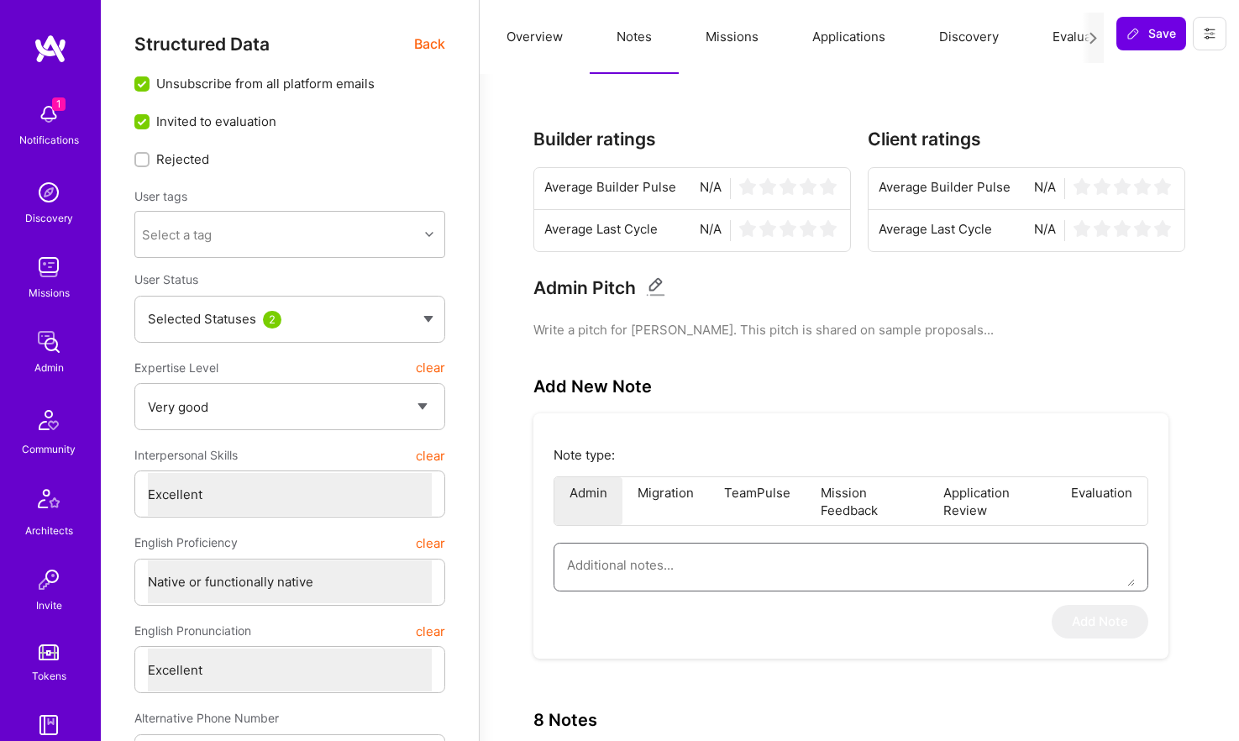
click at [713, 563] on textarea at bounding box center [851, 564] width 568 height 43
paste textarea "This is a summary of the interview for the Healthcare Guild Circle, conducted b…"
type textarea "x"
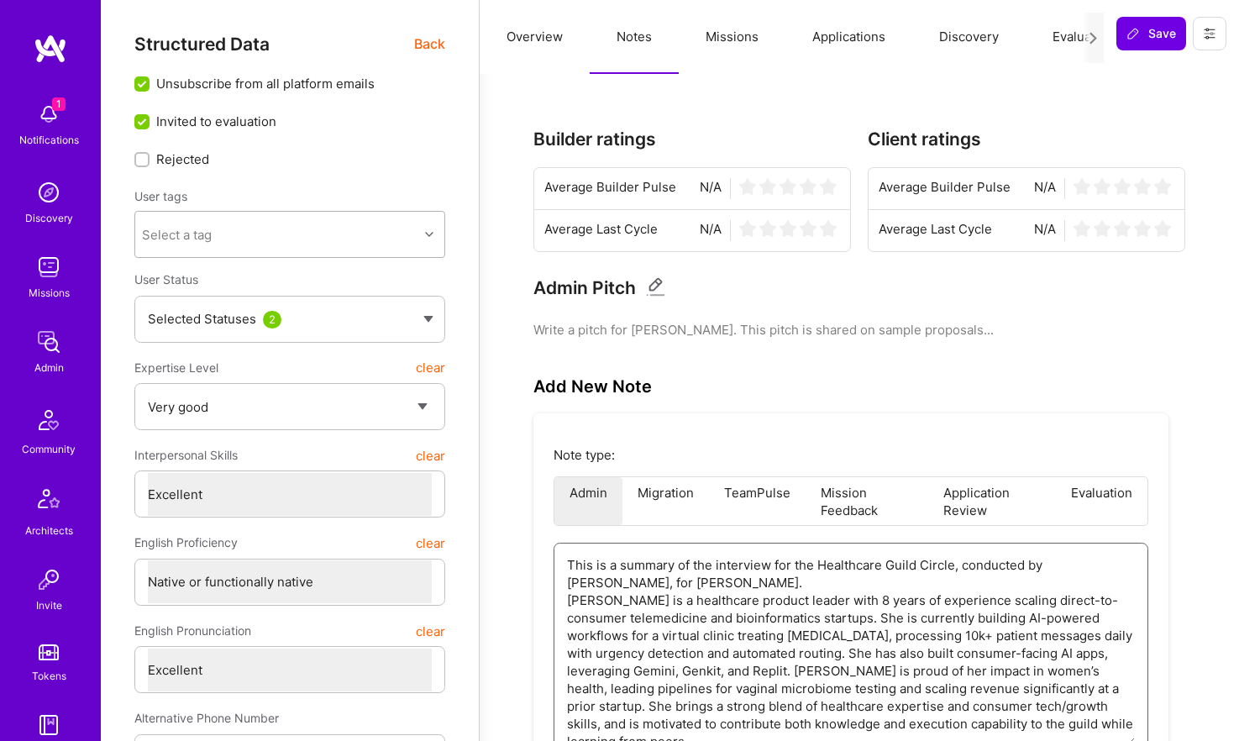
type textarea "This is a summary of the interview for the Healthcare Guild Circle, conducted b…"
click at [260, 229] on div "Select a tag" at bounding box center [276, 235] width 283 height 34
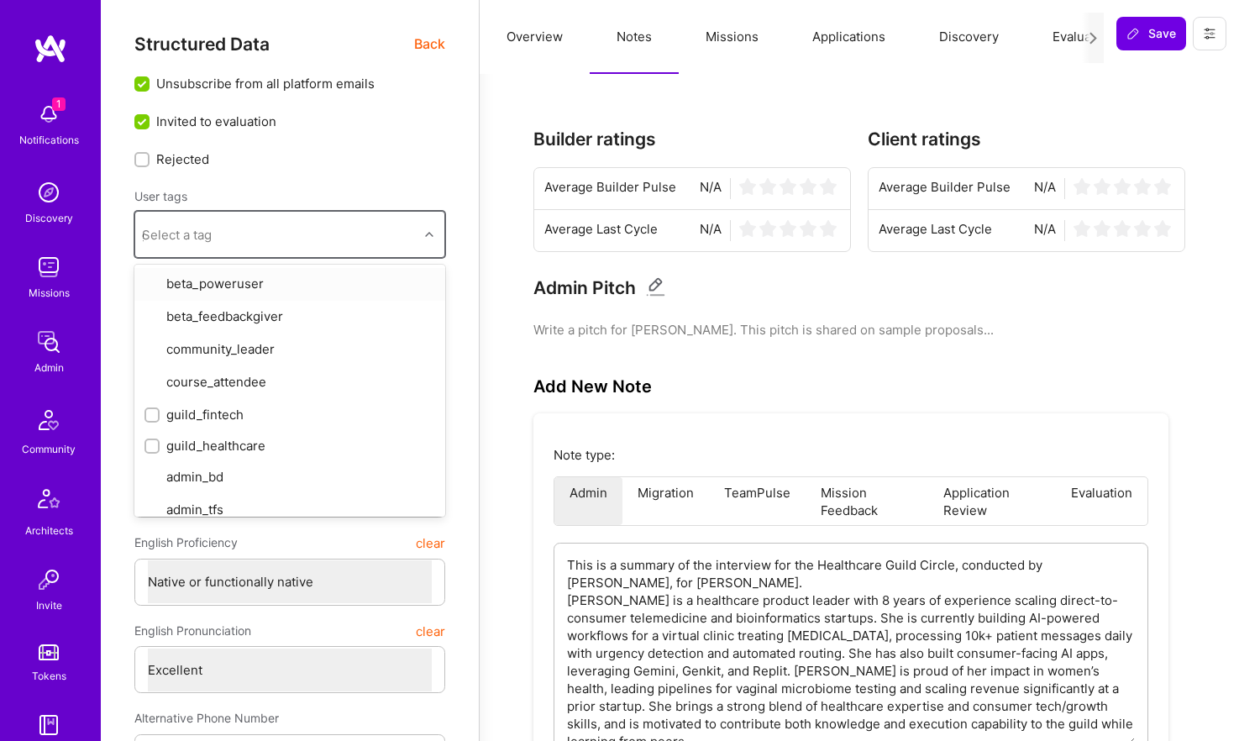
type input "gu"
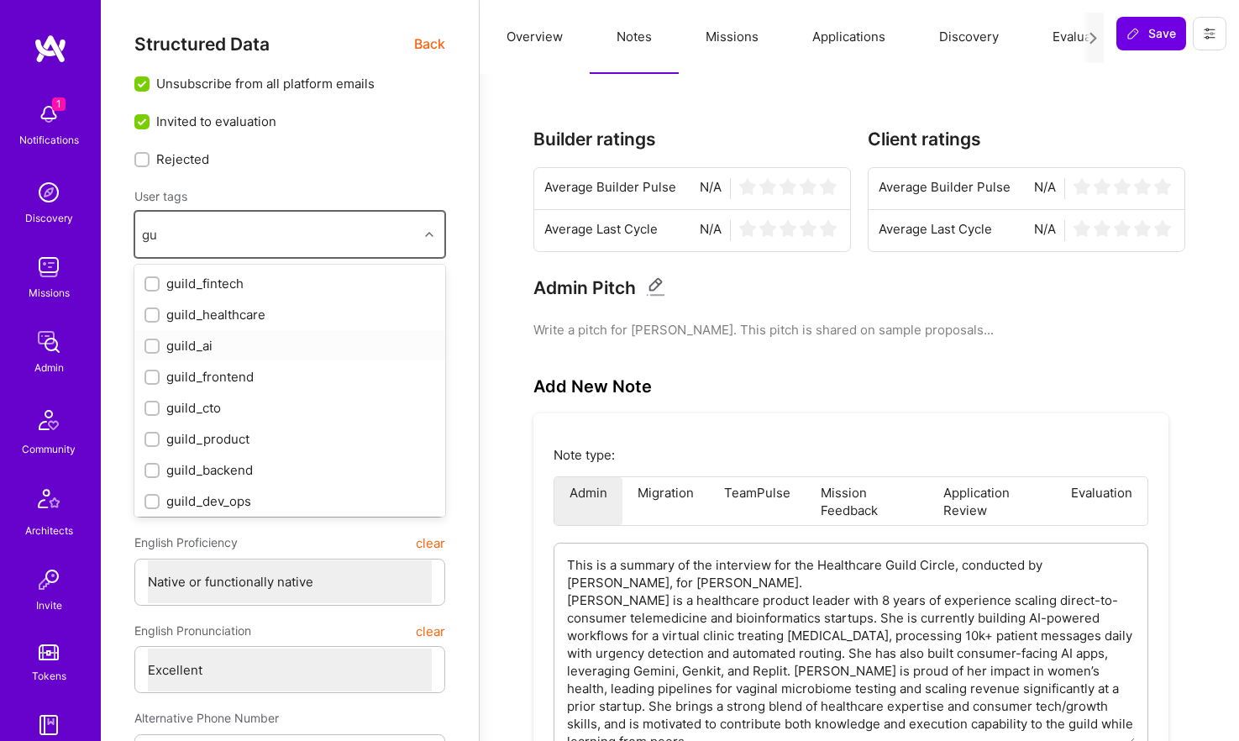
click at [242, 345] on div "guild_ai" at bounding box center [289, 346] width 291 height 18
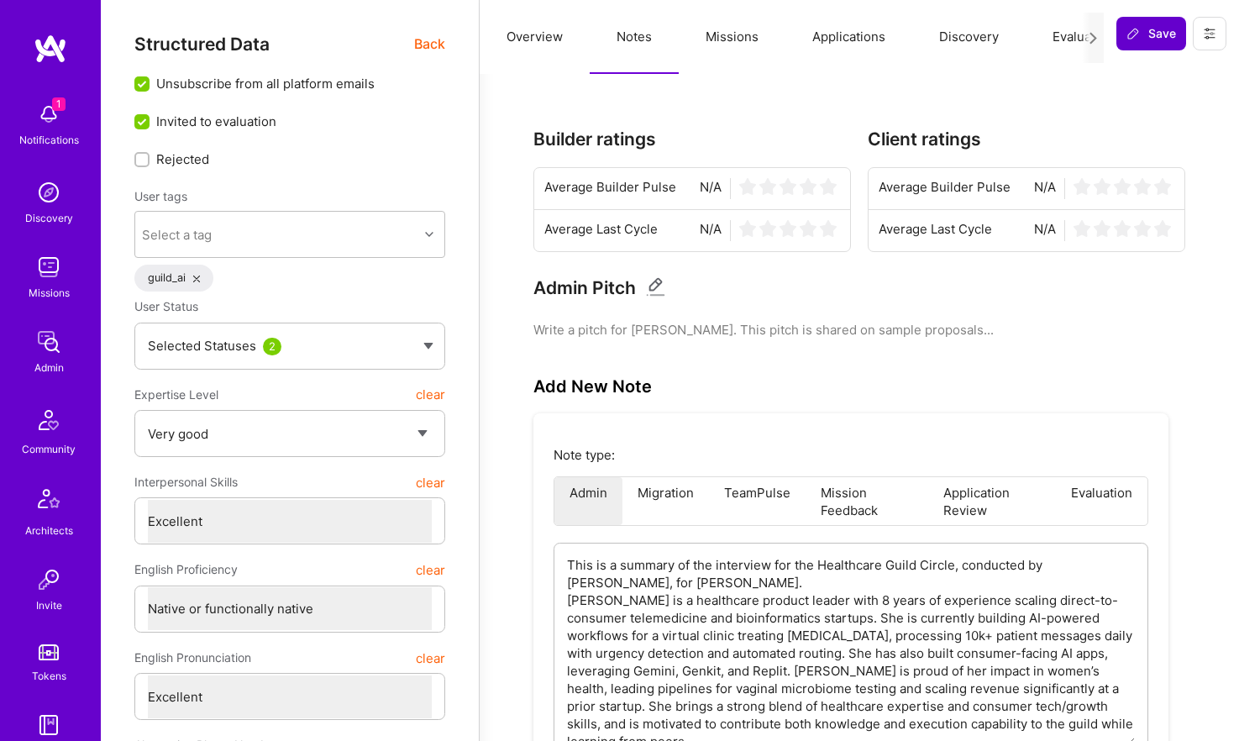
click at [1139, 33] on icon at bounding box center [1132, 33] width 13 height 13
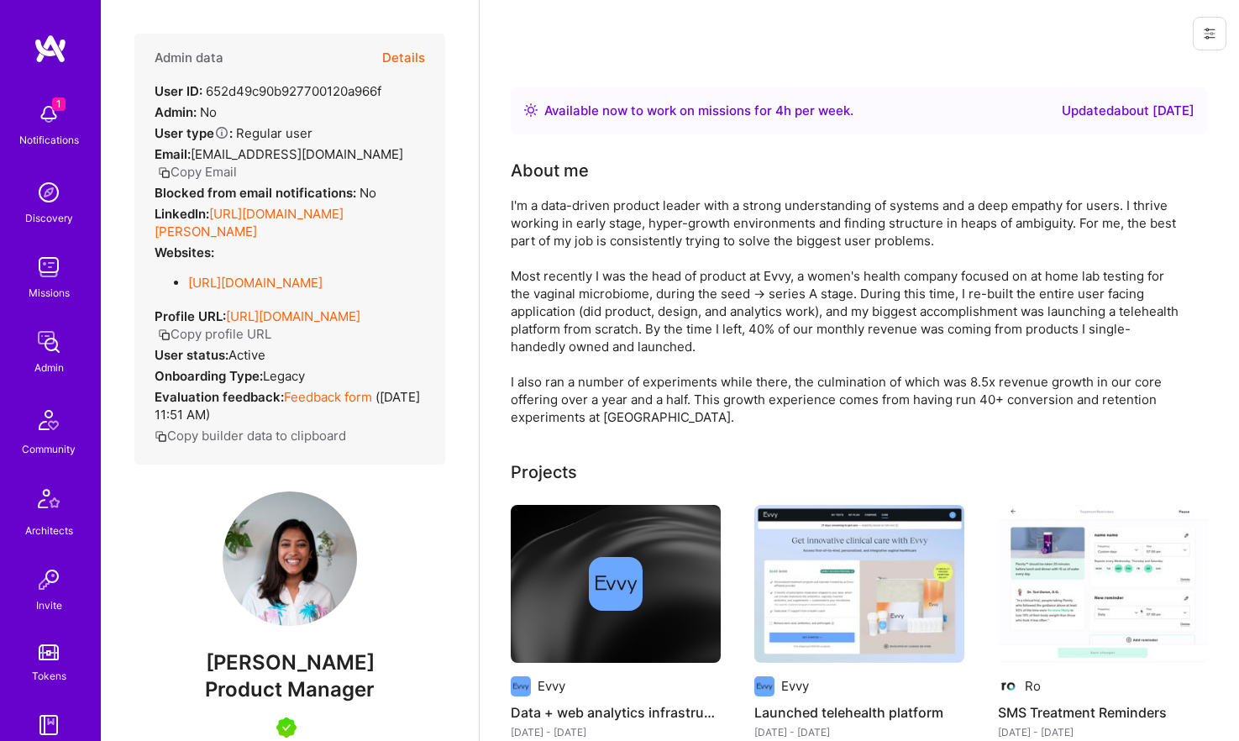
click at [302, 657] on span "[PERSON_NAME]" at bounding box center [289, 662] width 311 height 25
copy span "[PERSON_NAME]"
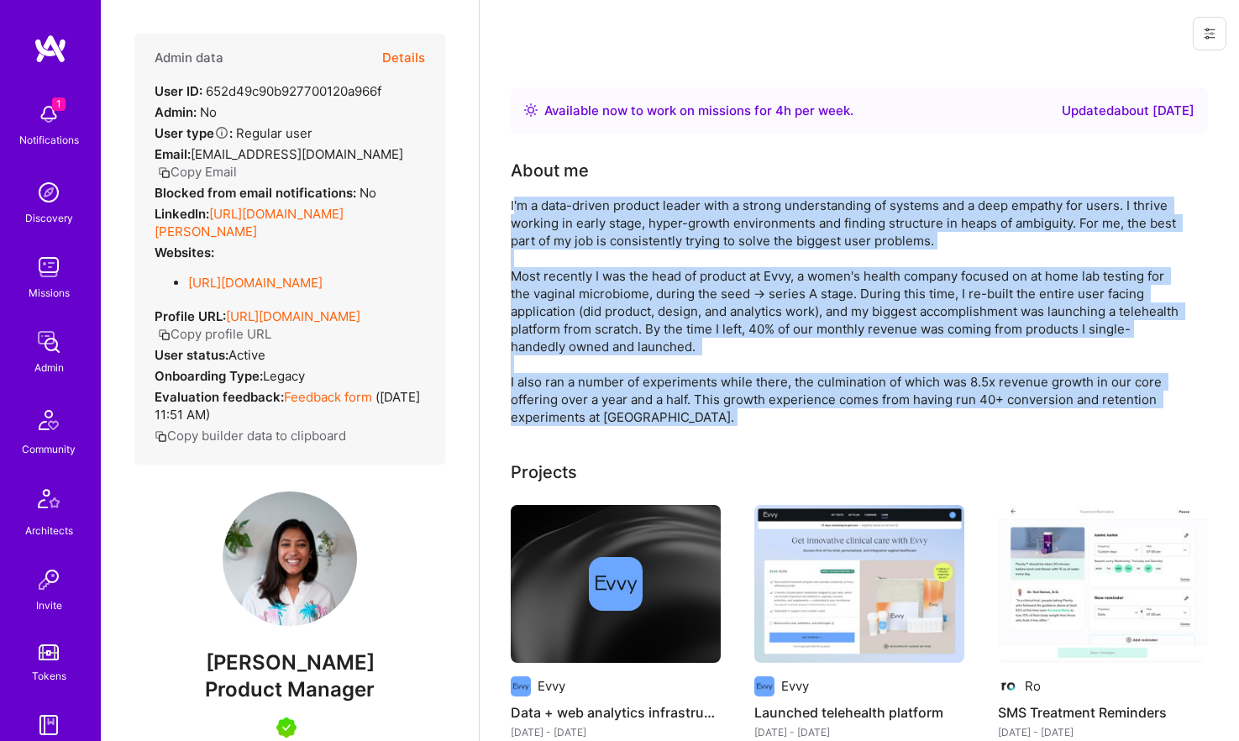
drag, startPoint x: 512, startPoint y: 200, endPoint x: 663, endPoint y: 425, distance: 271.1
click at [663, 425] on div "I'm a data-driven product leader with a strong understanding of systems and a d…" at bounding box center [847, 311] width 672 height 229
copy div "'m a data-driven product leader with a strong understanding of systems and a de…"
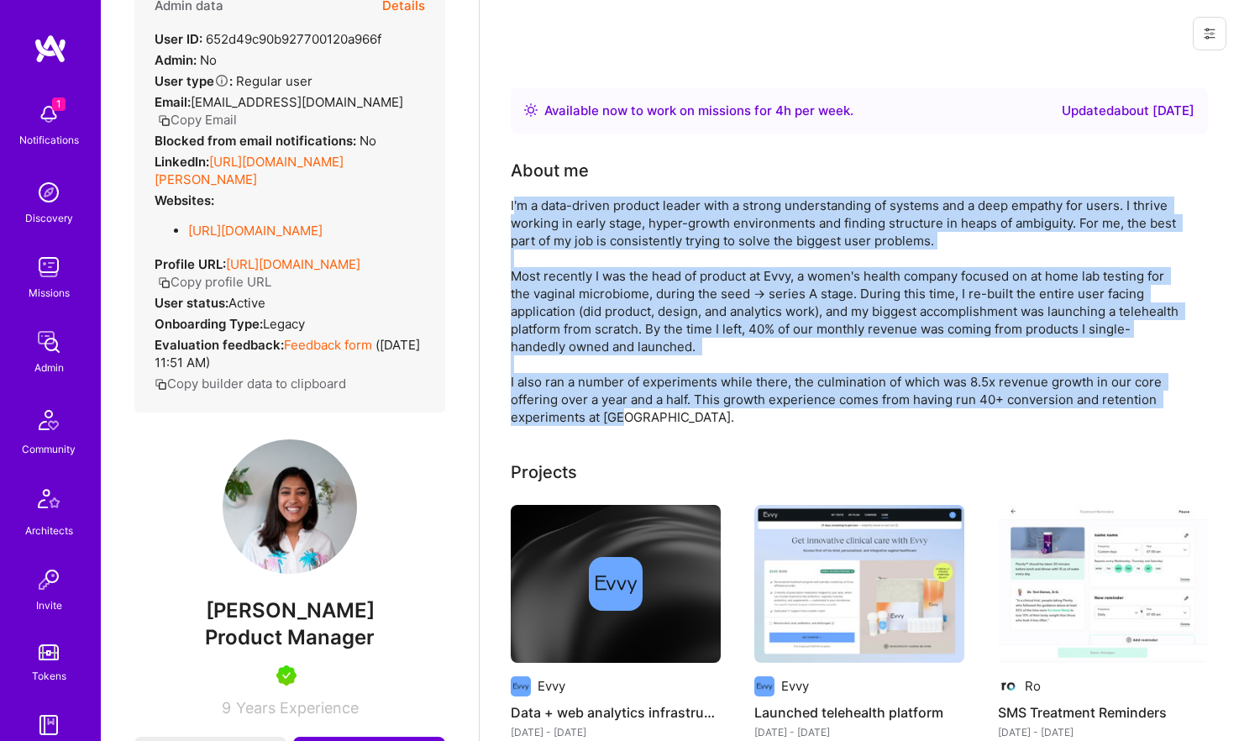
scroll to position [83, 0]
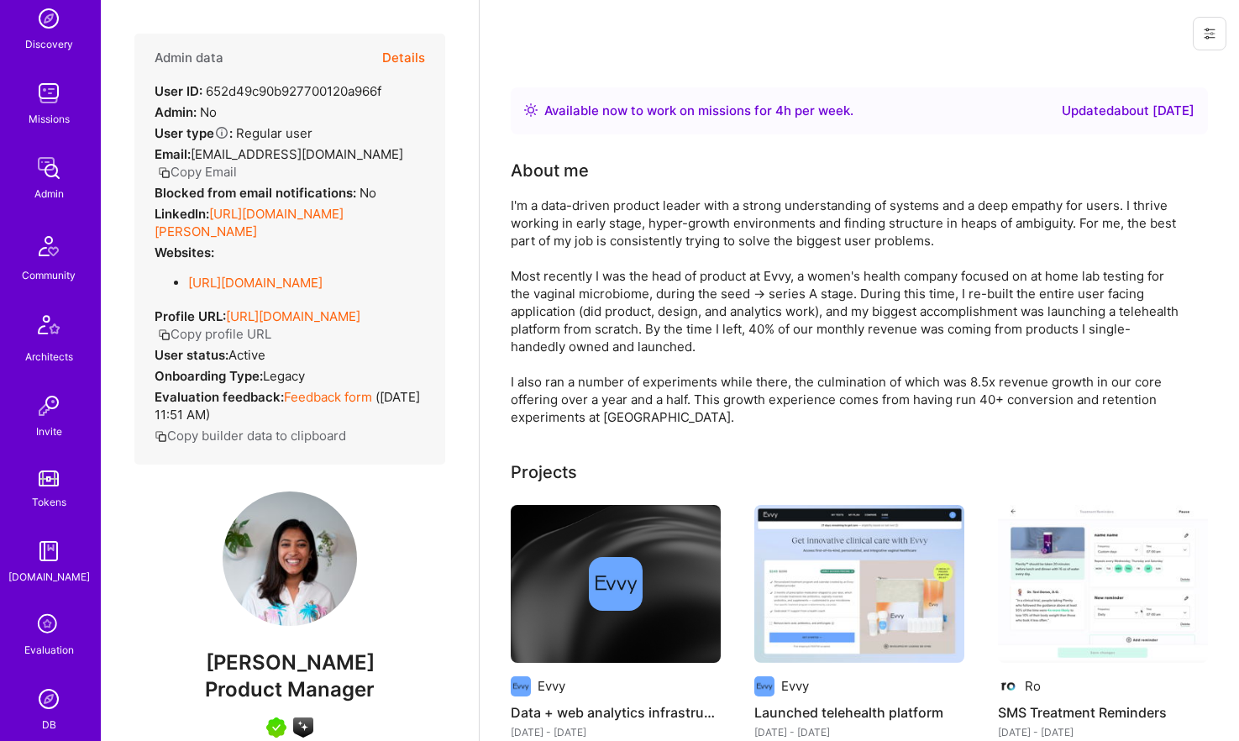
scroll to position [276, 0]
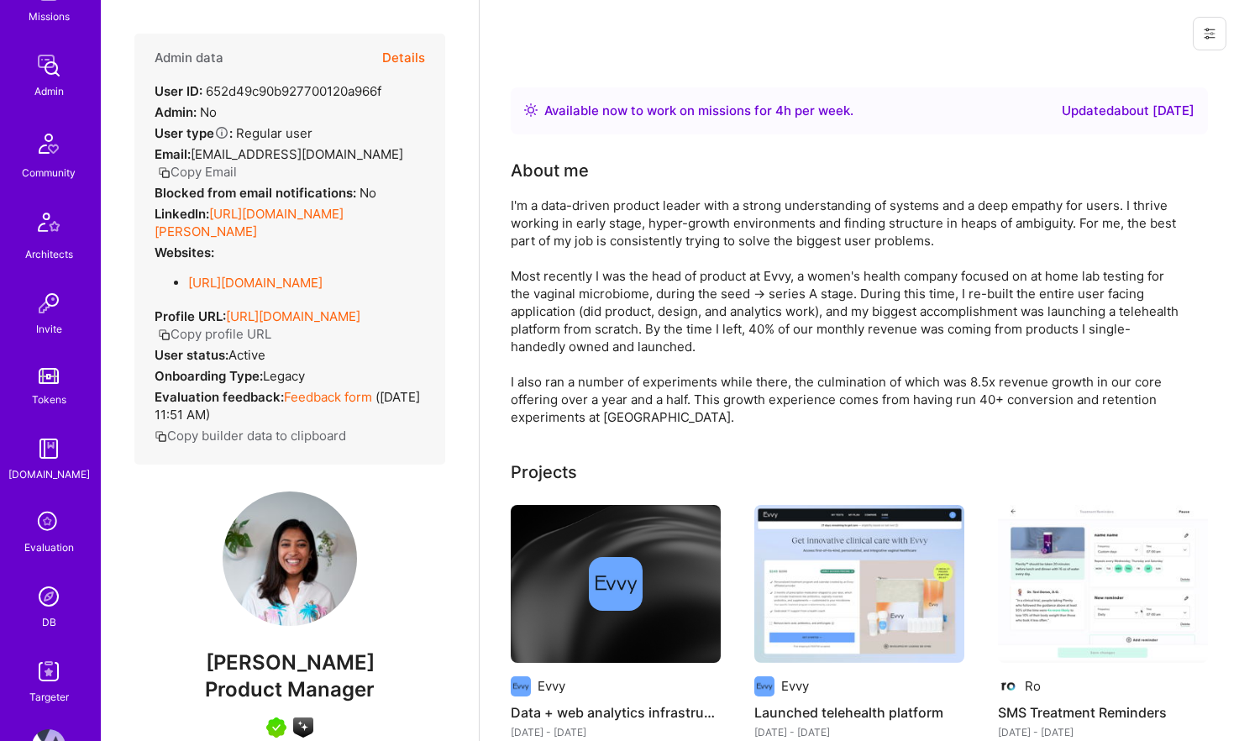
click at [48, 592] on img at bounding box center [49, 596] width 34 height 34
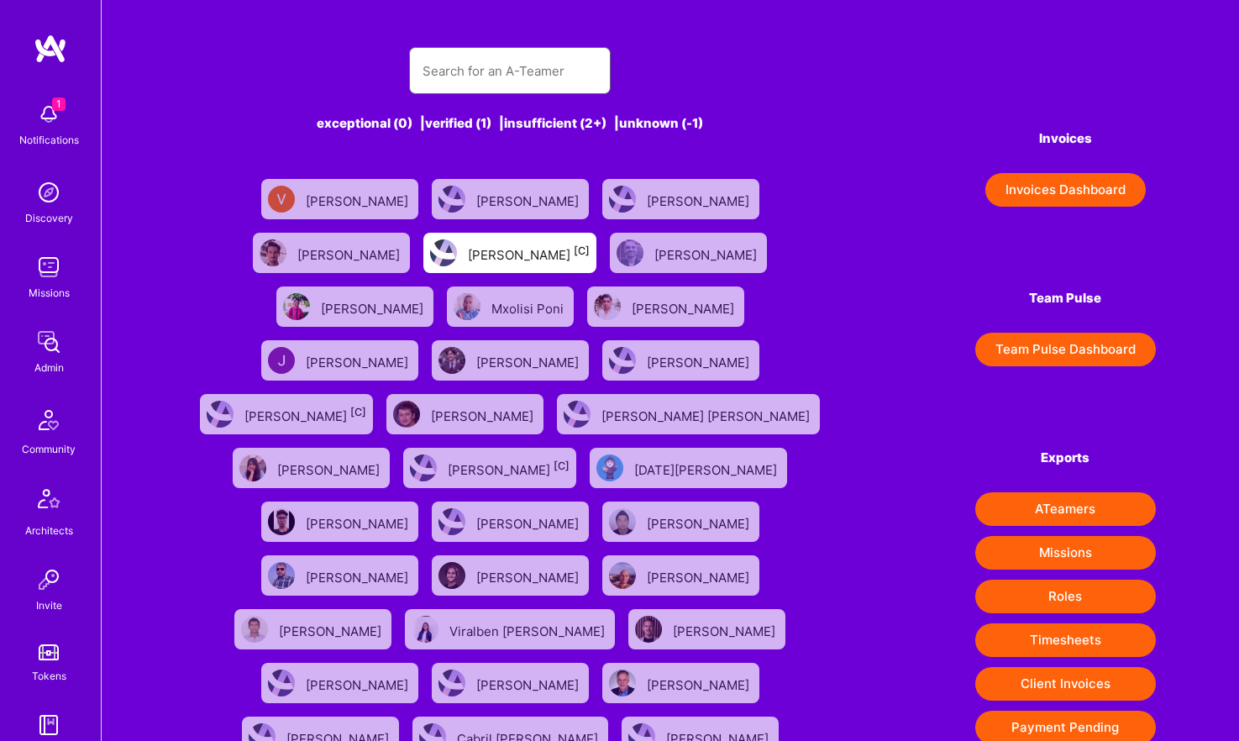
click at [455, 71] on input "text" at bounding box center [509, 71] width 175 height 43
paste input "Christian De Martino."
type input "Christian De Martino."
paste input "Christian De Martino."
type input "Christian De Martino."
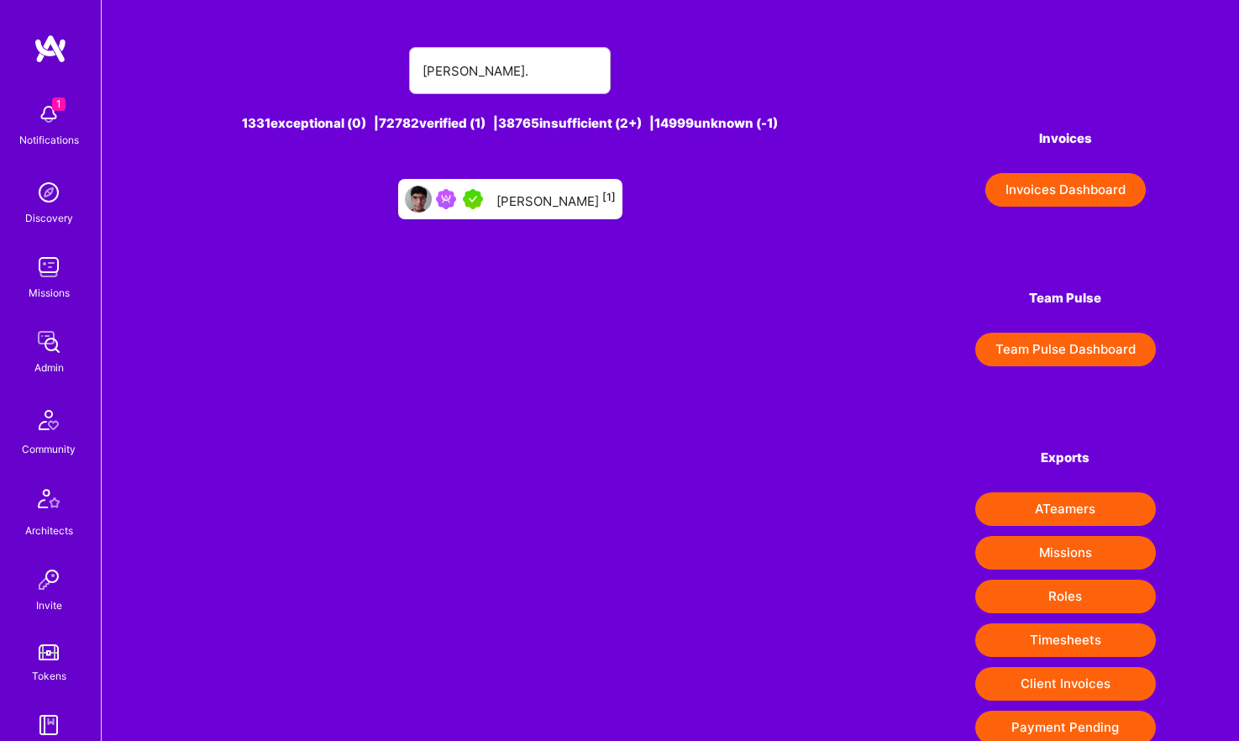
click at [525, 202] on div "Christian De Martino [1]" at bounding box center [555, 199] width 119 height 22
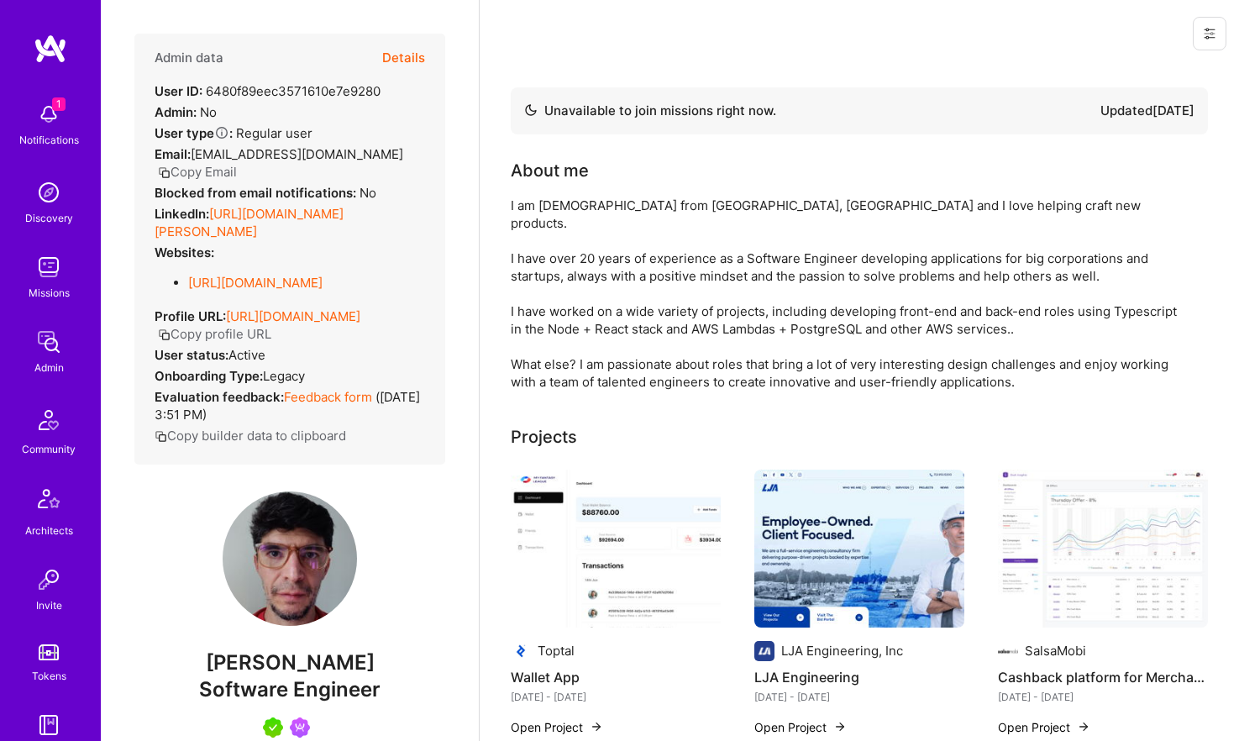
click at [237, 163] on button "Copy Email" at bounding box center [197, 172] width 79 height 18
click at [324, 692] on span "Software Engineer" at bounding box center [289, 689] width 181 height 24
copy span "Software Engineer"
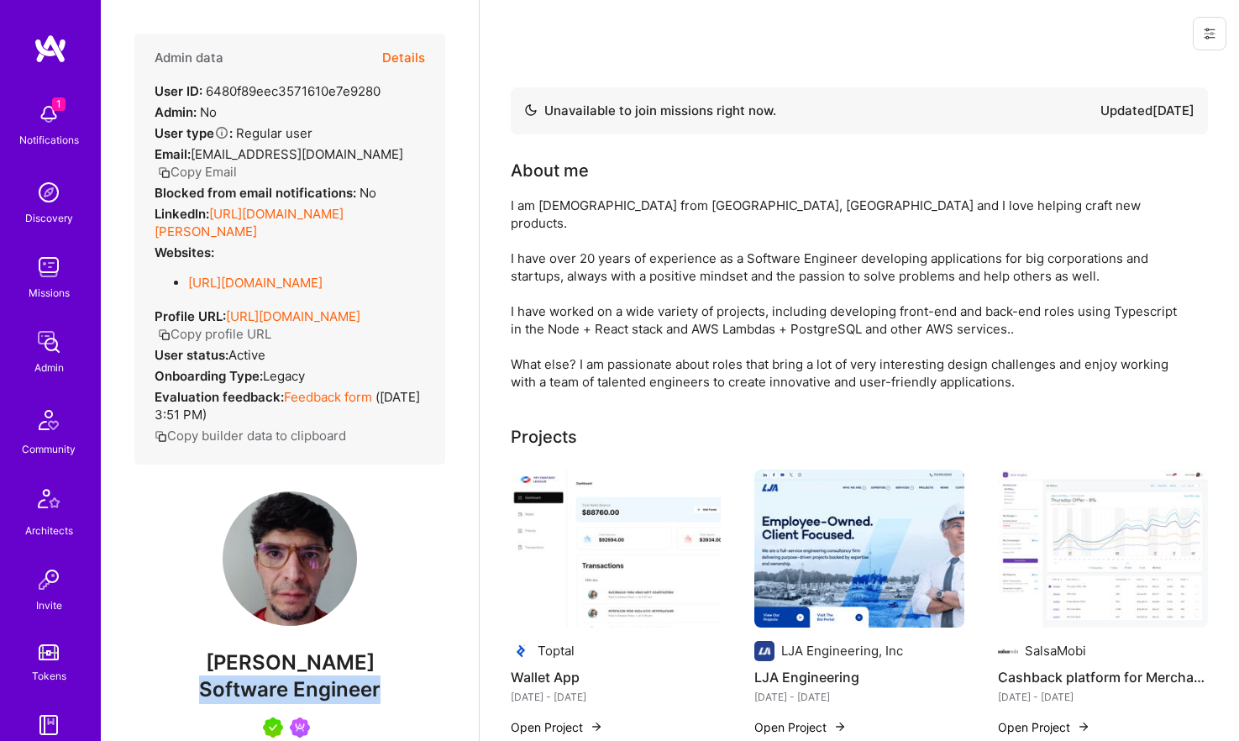
click at [396, 60] on button "Details" at bounding box center [403, 58] width 43 height 49
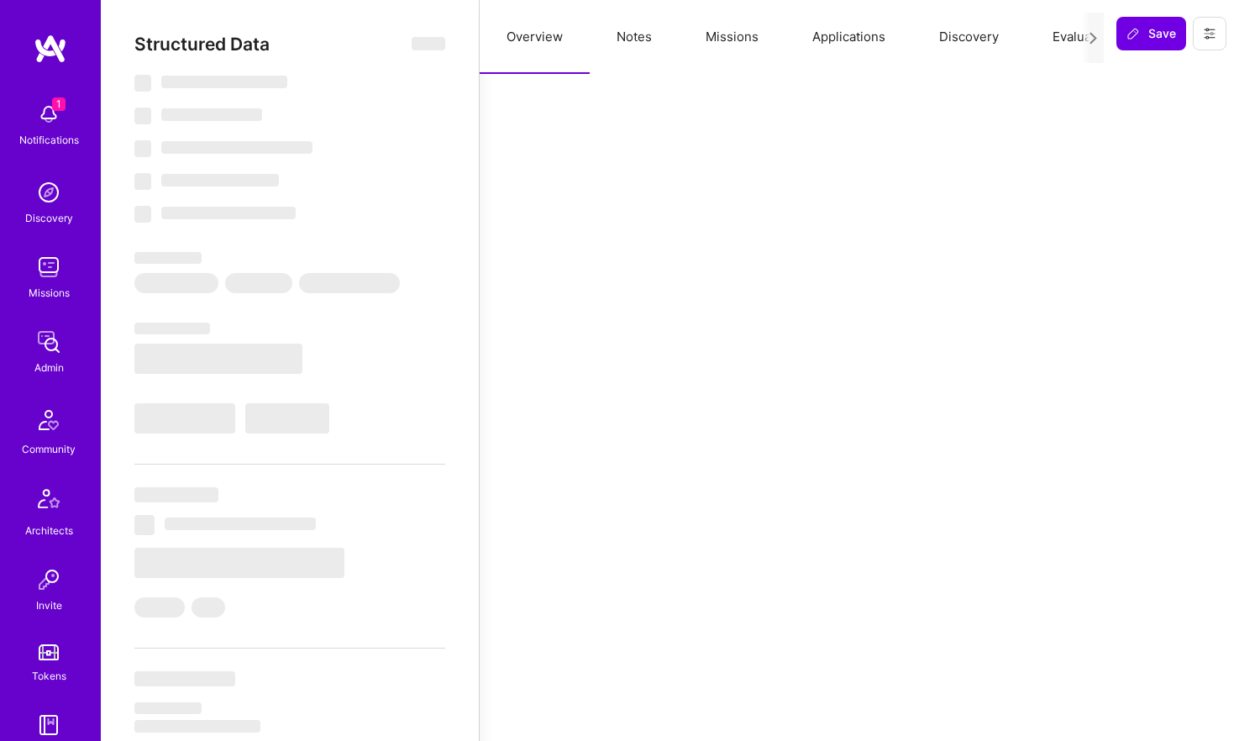
select select "Not Available"
select select "1 Month"
select select "5"
select select "7"
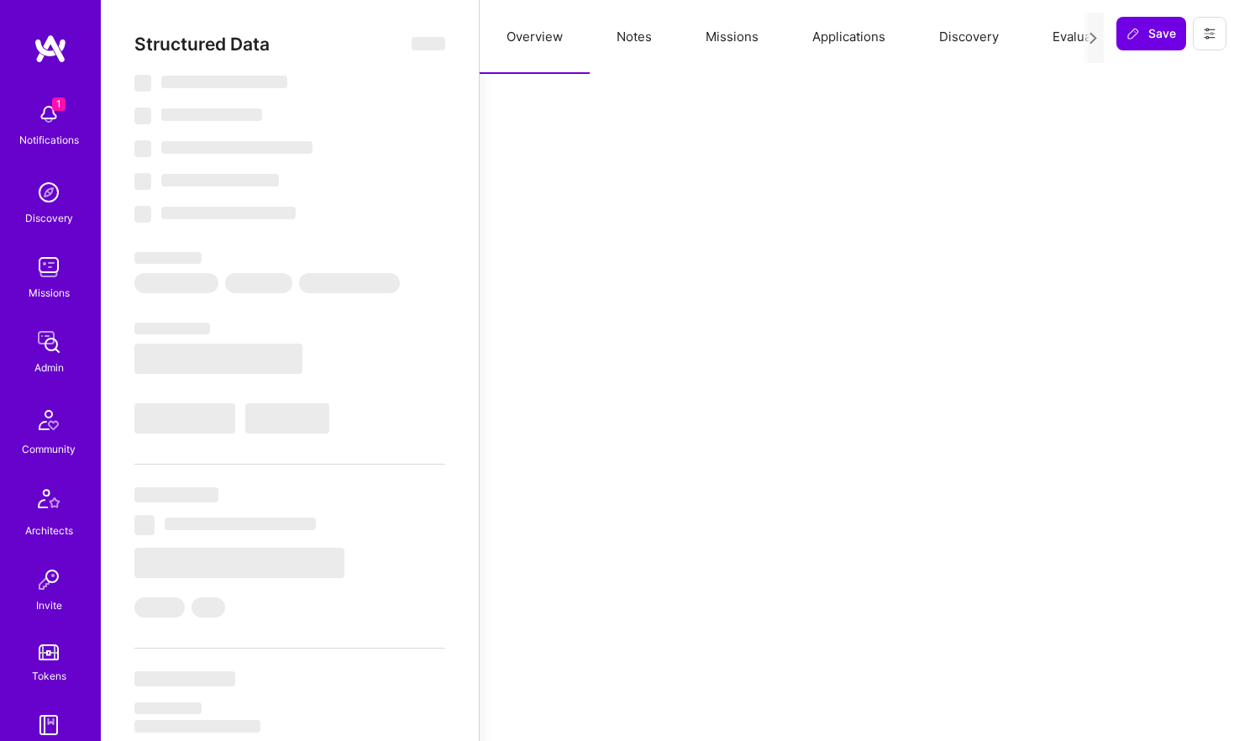
select select "7"
select select "US"
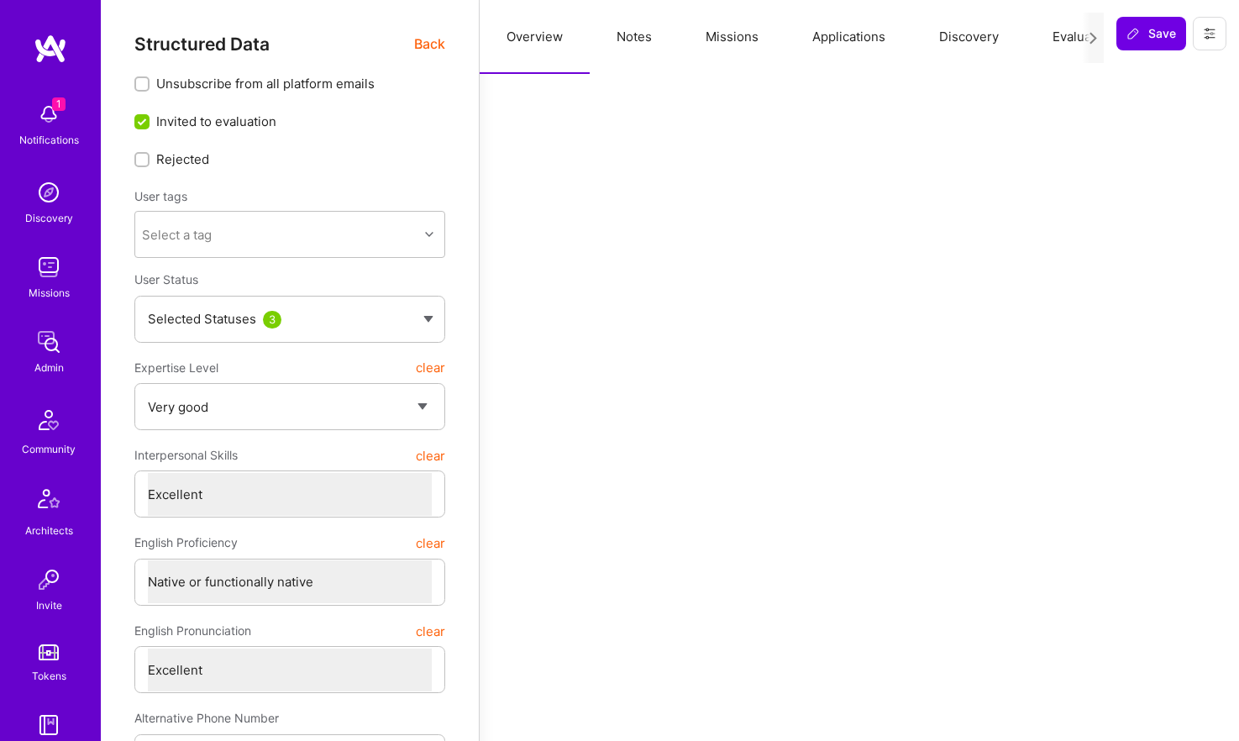
click at [633, 29] on button "Notes" at bounding box center [634, 37] width 89 height 74
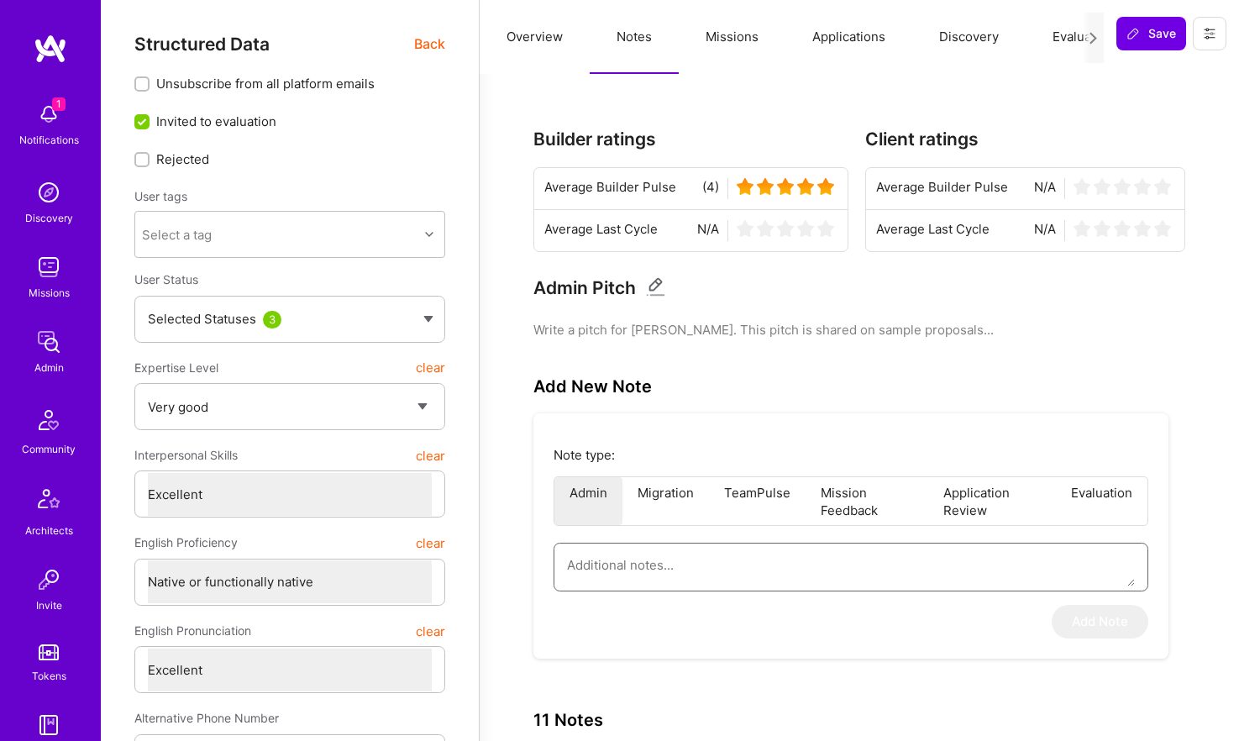
click at [648, 579] on textarea at bounding box center [851, 564] width 568 height 43
paste textarea "This is a summary of the interview for the Healthcare Guild Circle, conducted b…"
type textarea "x"
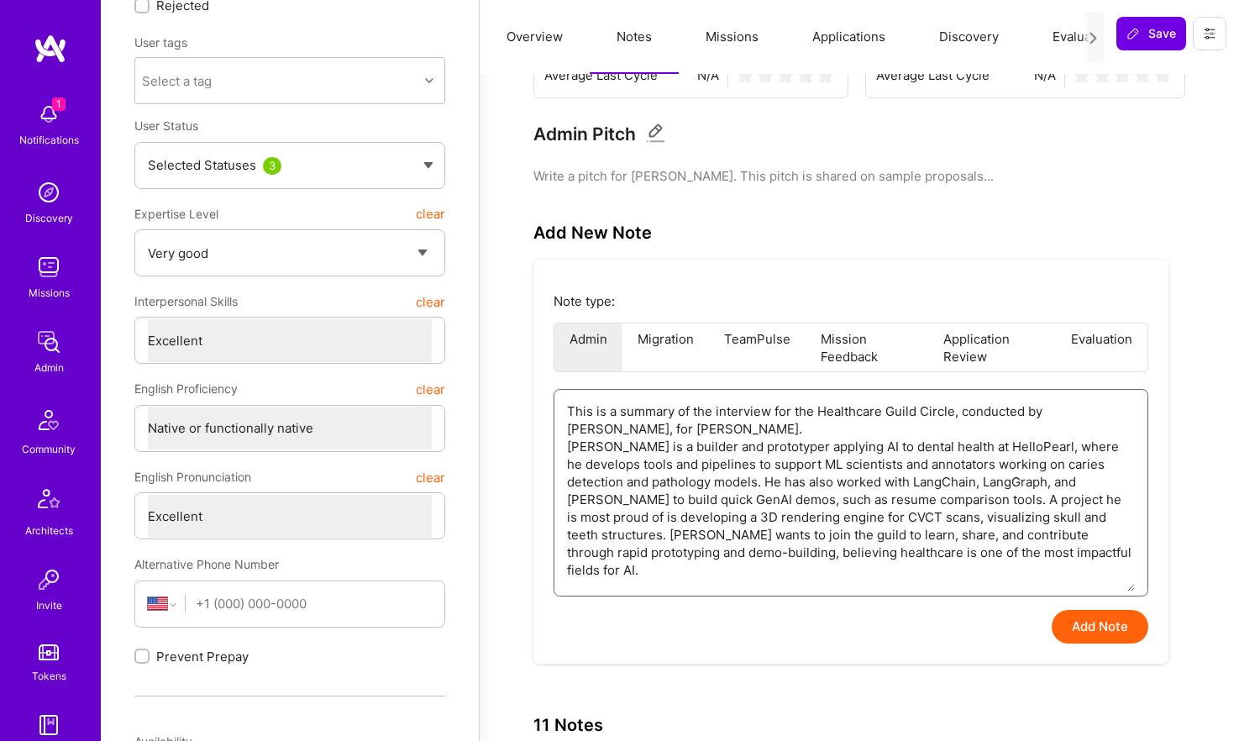
scroll to position [219, 0]
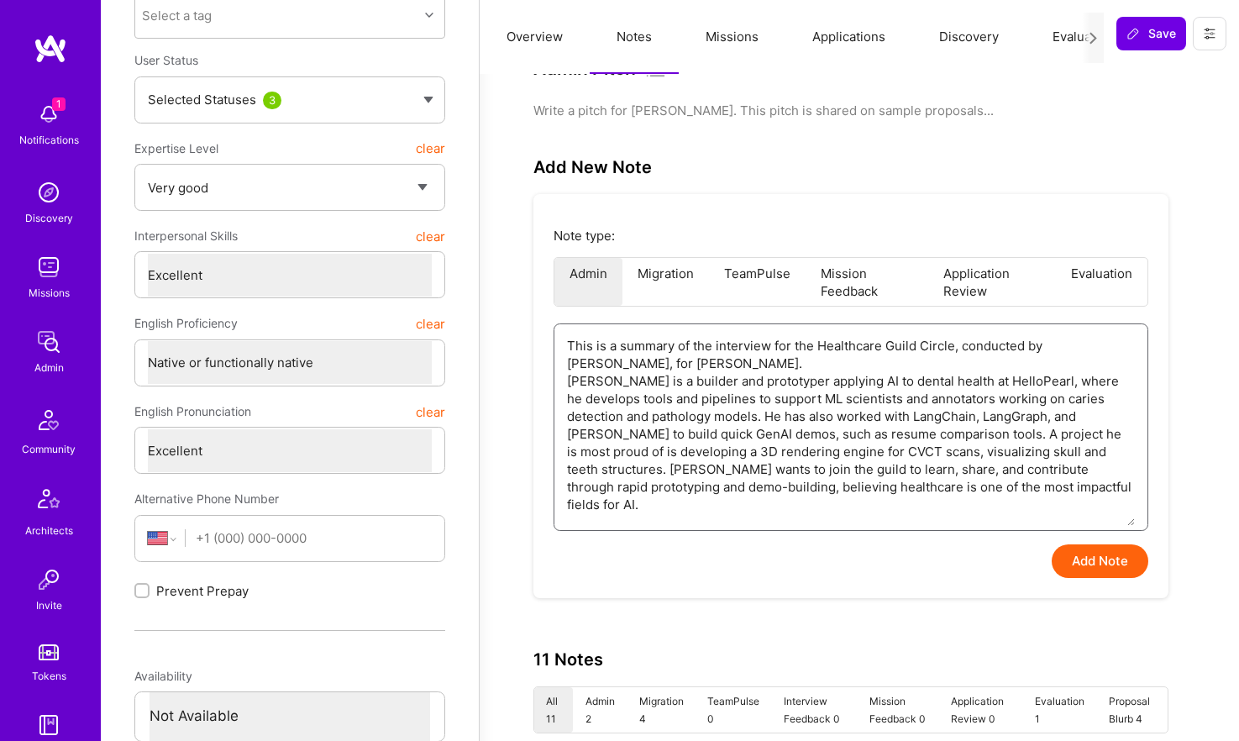
type textarea "This is a summary of the interview for the Healthcare Guild Circle, conducted b…"
click at [1106, 564] on button "Add Note" at bounding box center [1099, 561] width 97 height 34
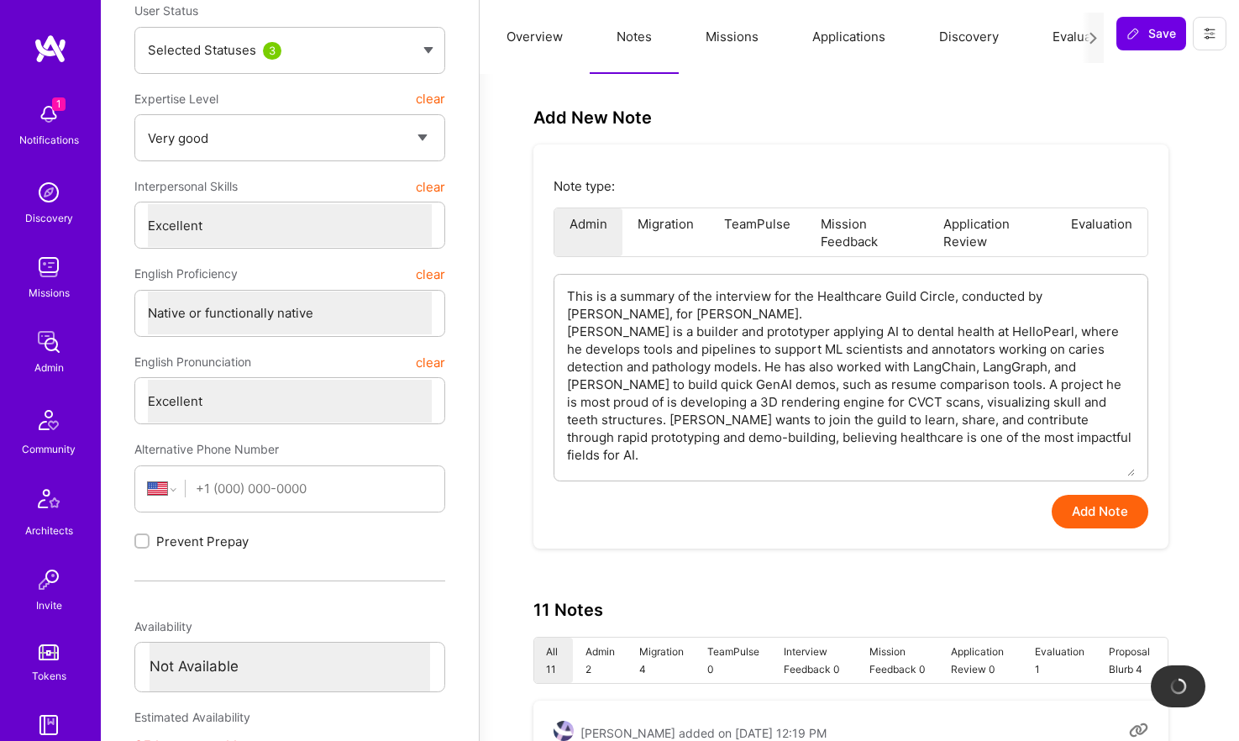
scroll to position [0, 0]
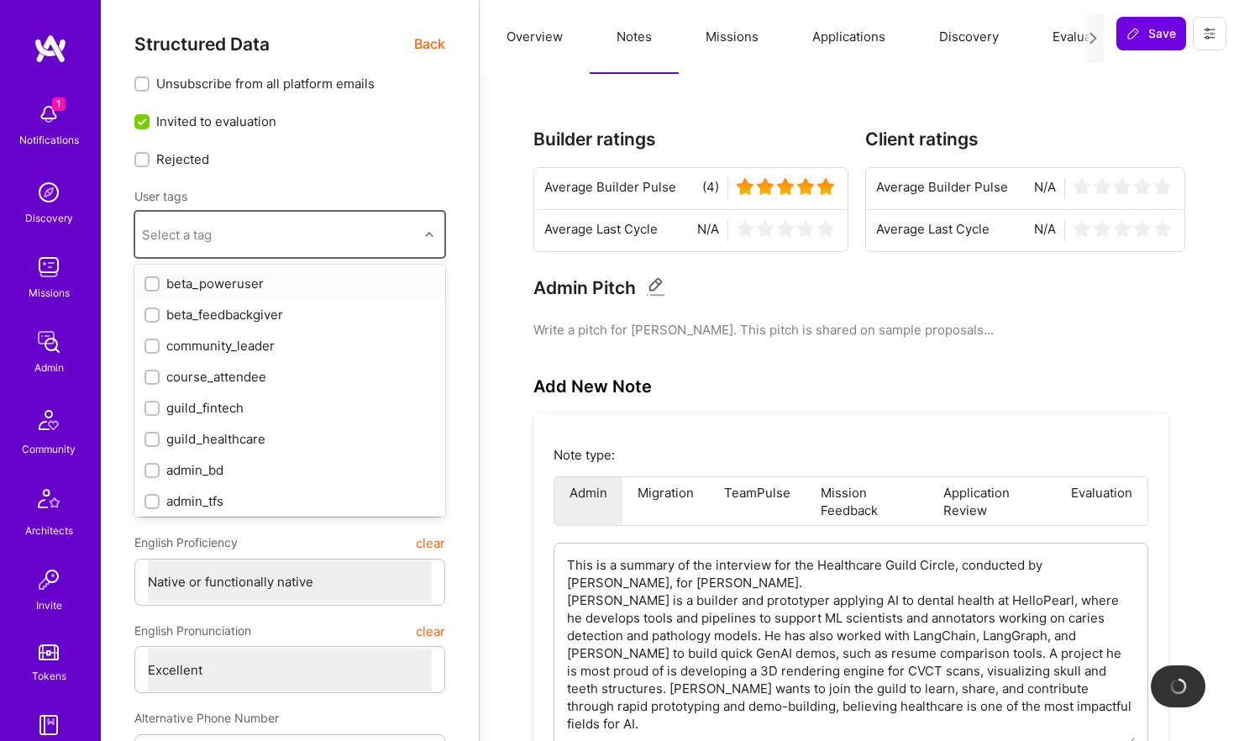
click at [315, 234] on div "Select a tag" at bounding box center [276, 235] width 283 height 34
type textarea "x"
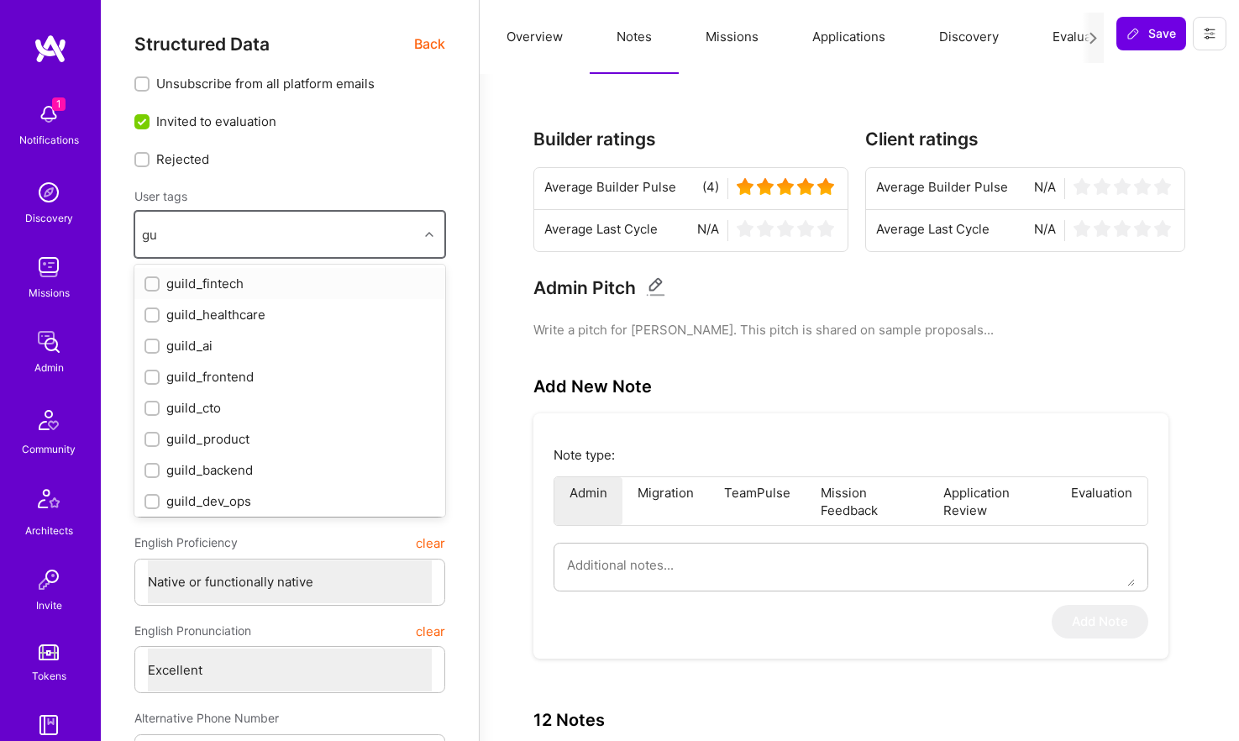
type input "gui"
click at [177, 347] on div "guild_ai" at bounding box center [289, 346] width 291 height 18
checkbox input "true"
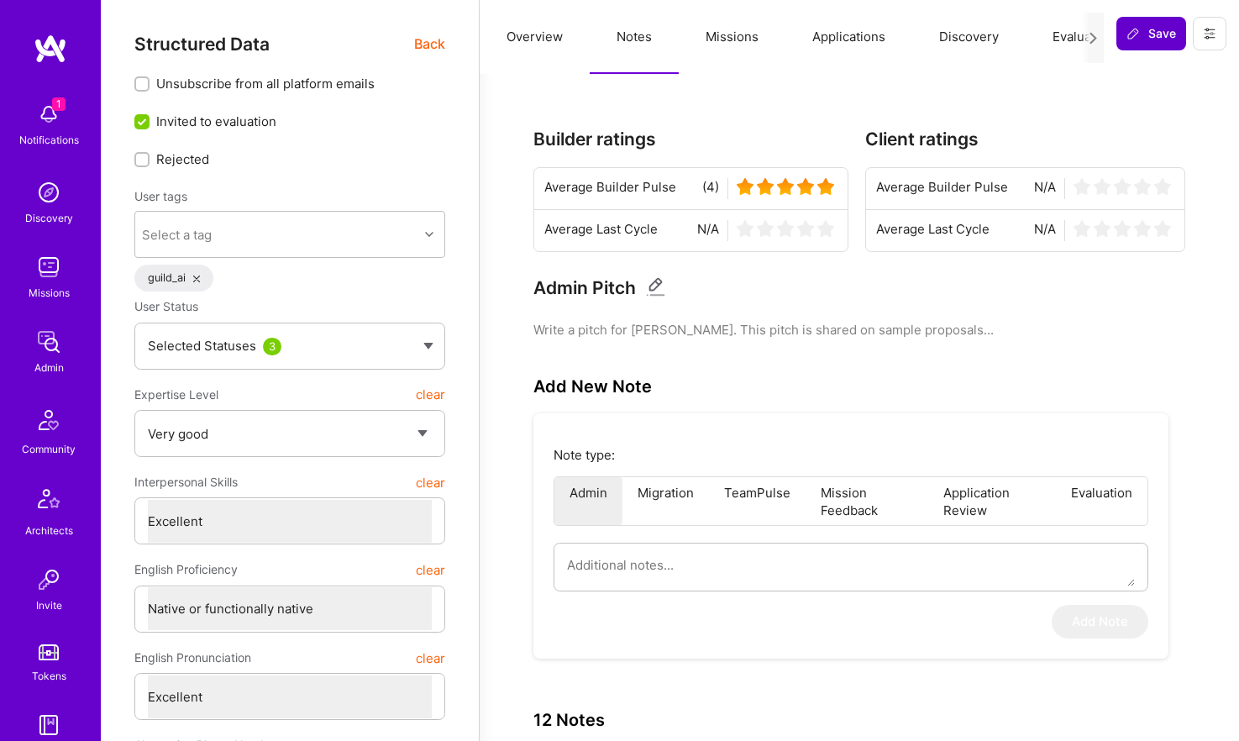
click at [1139, 39] on icon at bounding box center [1132, 33] width 13 height 13
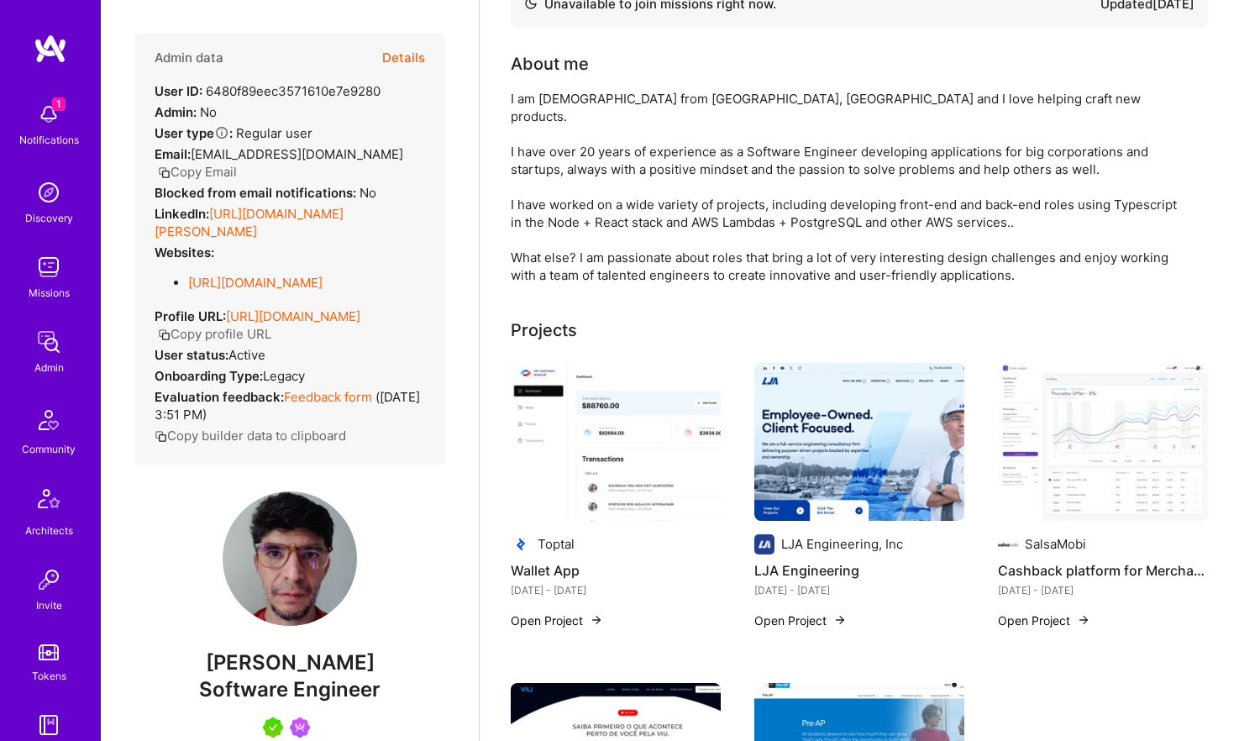
scroll to position [127, 0]
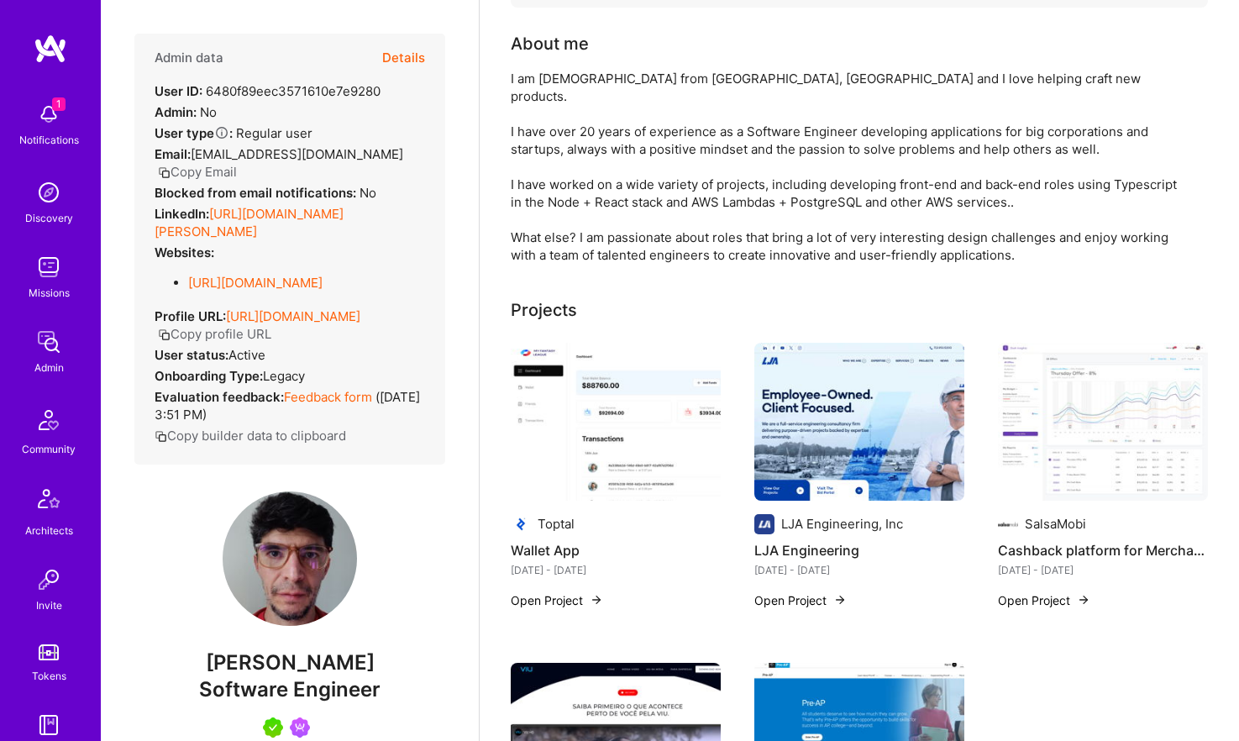
click at [295, 658] on span "Christian De Martino" at bounding box center [289, 662] width 311 height 25
copy span "Christian De Martino"
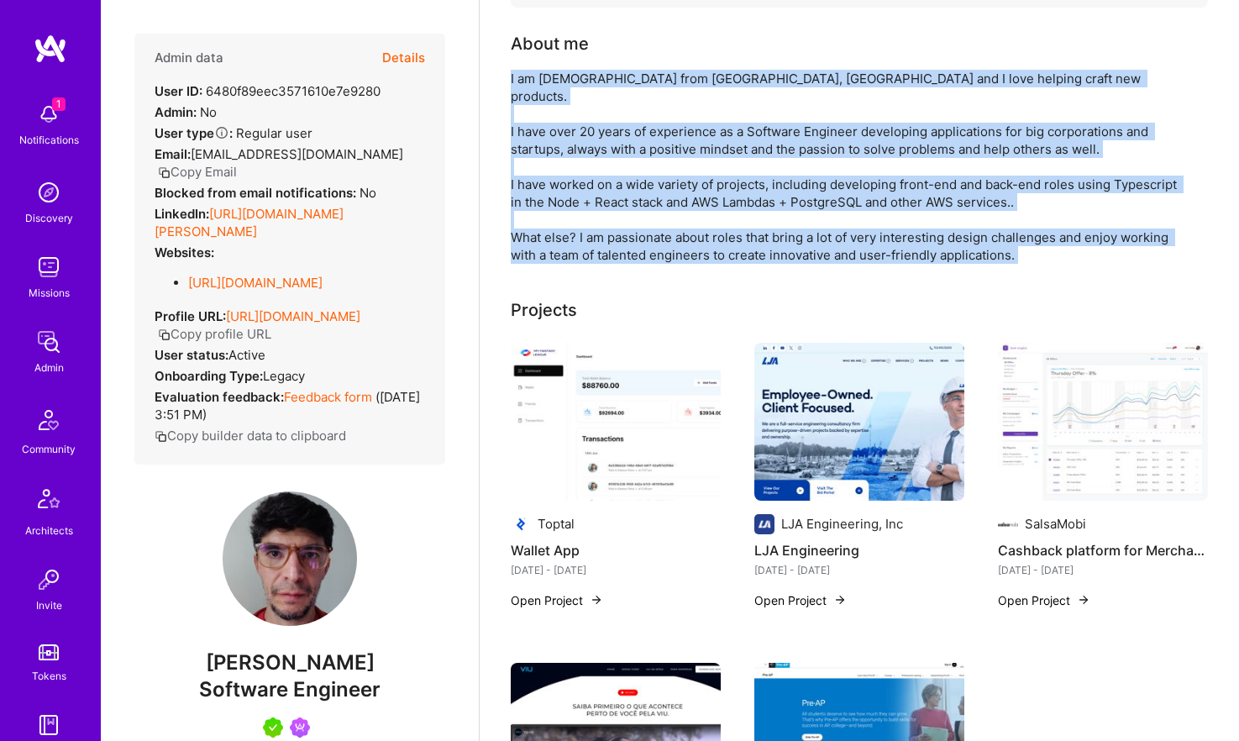
drag, startPoint x: 509, startPoint y: 82, endPoint x: 1058, endPoint y: 252, distance: 574.8
copy div "I am Christian from Buenos Aires, Argentina and I love helping craft new produc…"
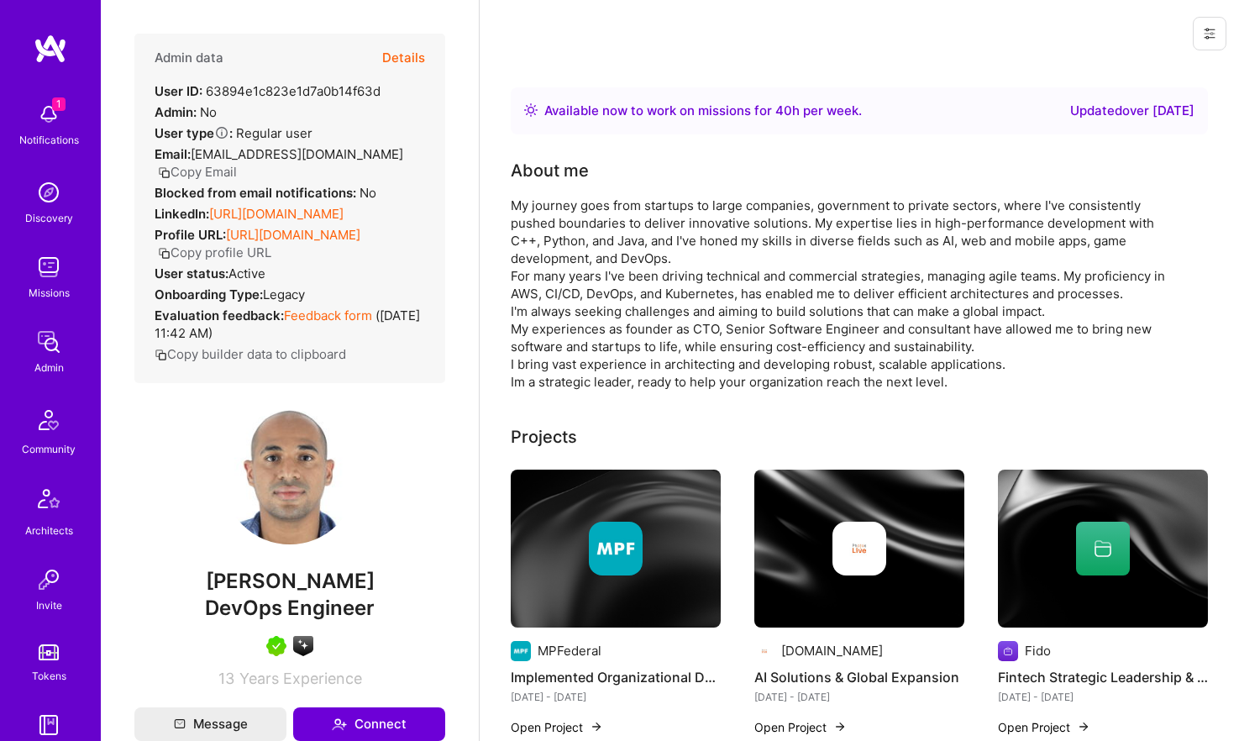
click at [310, 576] on span "Leonn Paiva" at bounding box center [289, 581] width 311 height 25
copy span "Leonn Paiva"
click at [237, 163] on button "Copy Email" at bounding box center [197, 172] width 79 height 18
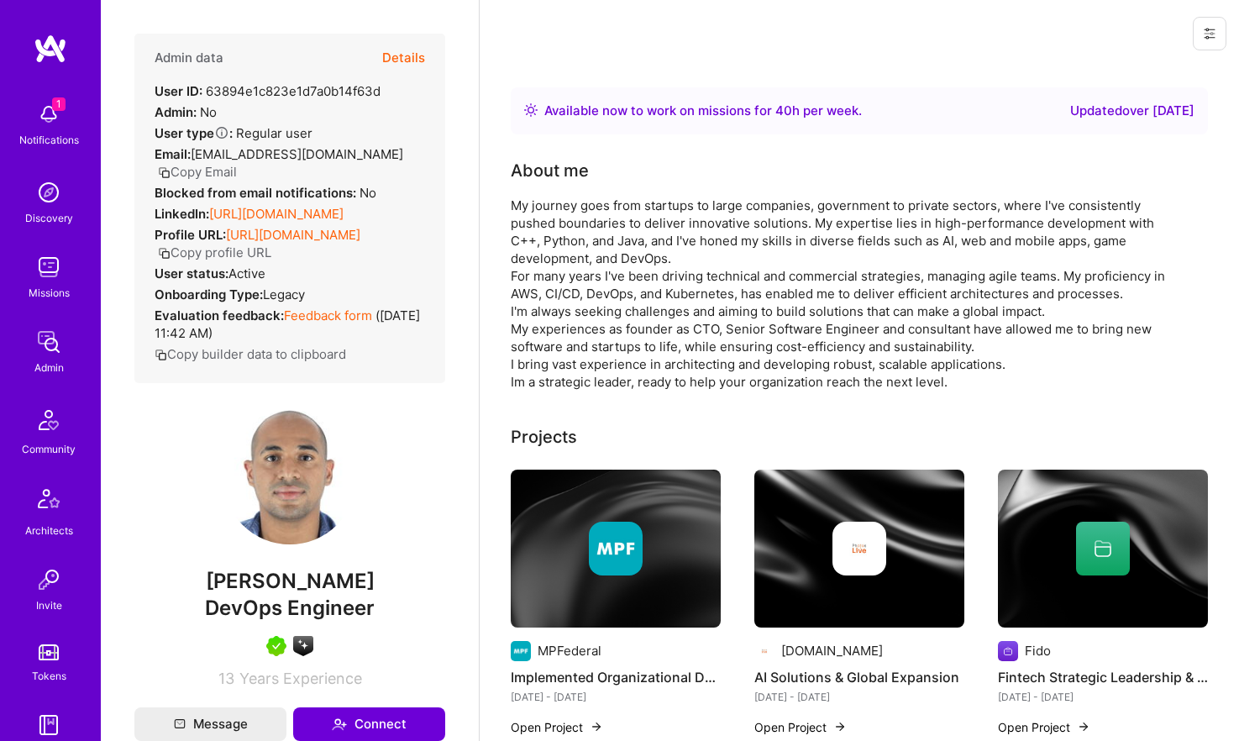
click at [301, 610] on span "DevOps Engineer" at bounding box center [290, 607] width 170 height 24
copy span "DevOps Engineer"
click at [280, 584] on span "Leonn Paiva" at bounding box center [289, 581] width 311 height 25
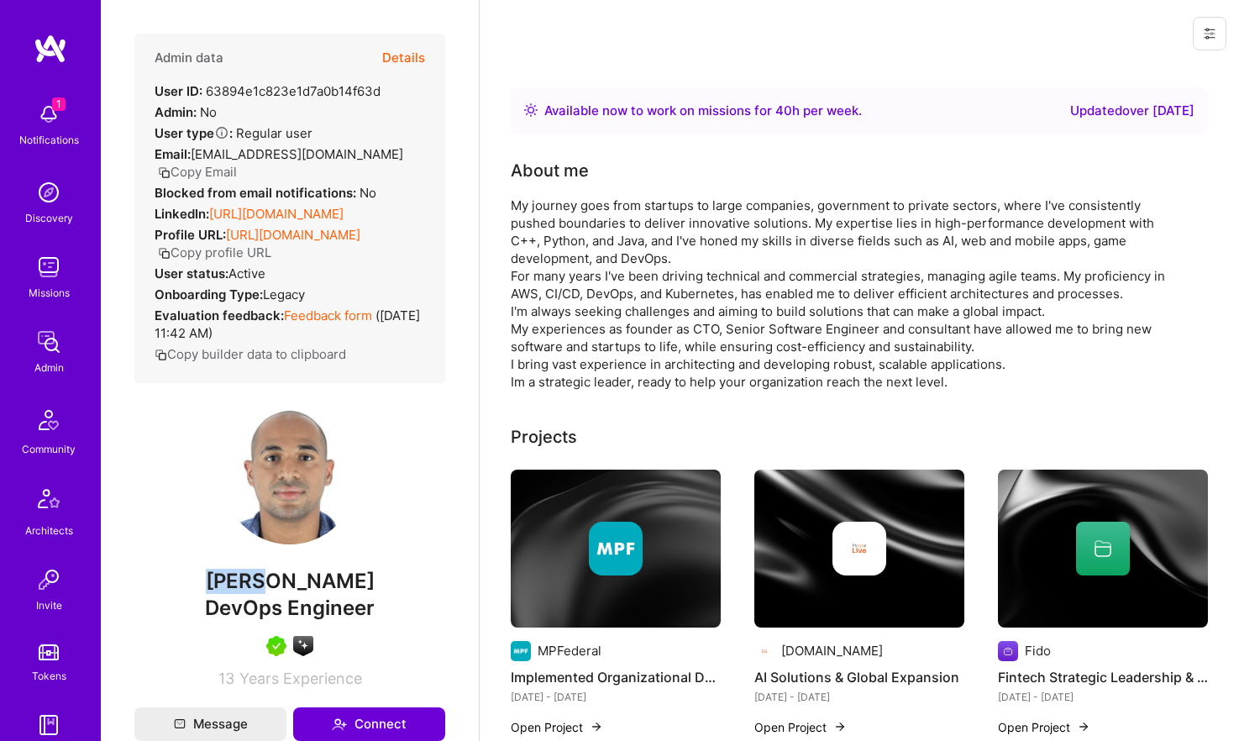
click at [280, 584] on span "Leonn Paiva" at bounding box center [289, 581] width 311 height 25
copy span "Leonn Paiva"
click at [511, 199] on div "My journey goes from startups to large companies, government to private sectors…" at bounding box center [847, 294] width 672 height 194
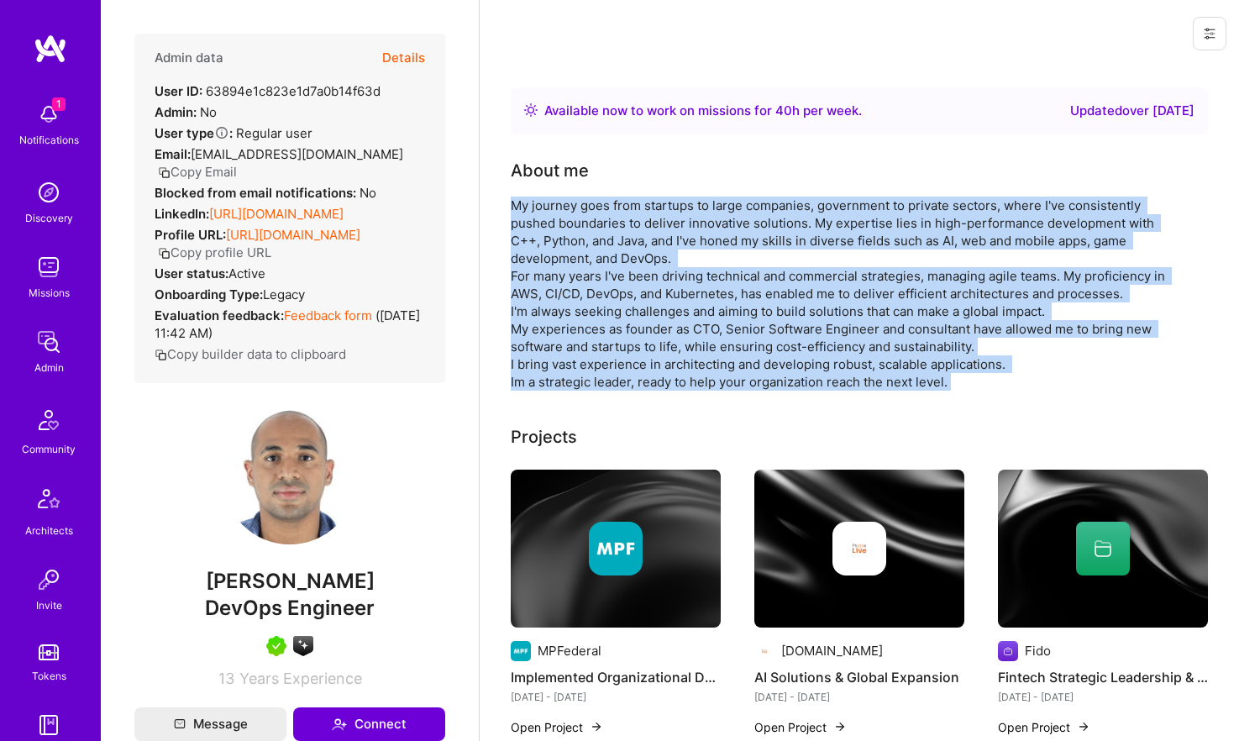
drag, startPoint x: 511, startPoint y: 202, endPoint x: 974, endPoint y: 396, distance: 501.7
copy div "My journey goes from startups to large companies, government to private sectors…"
